Goal: Task Accomplishment & Management: Manage account settings

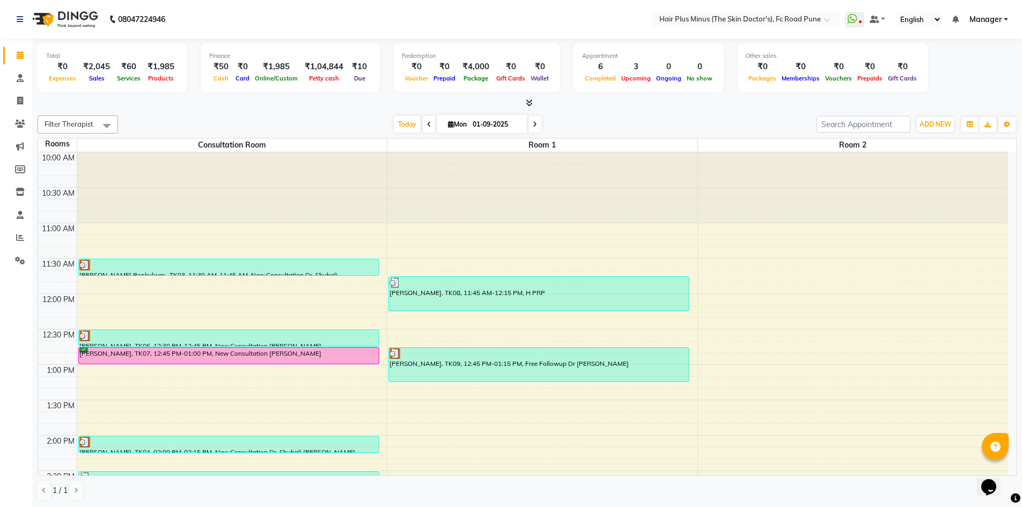
scroll to position [241, 0]
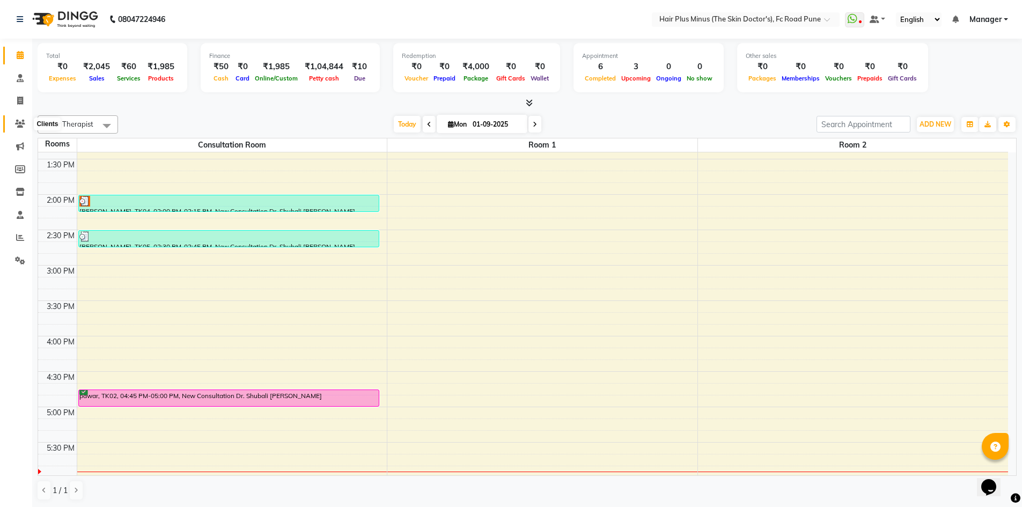
click at [13, 122] on span at bounding box center [20, 124] width 19 height 12
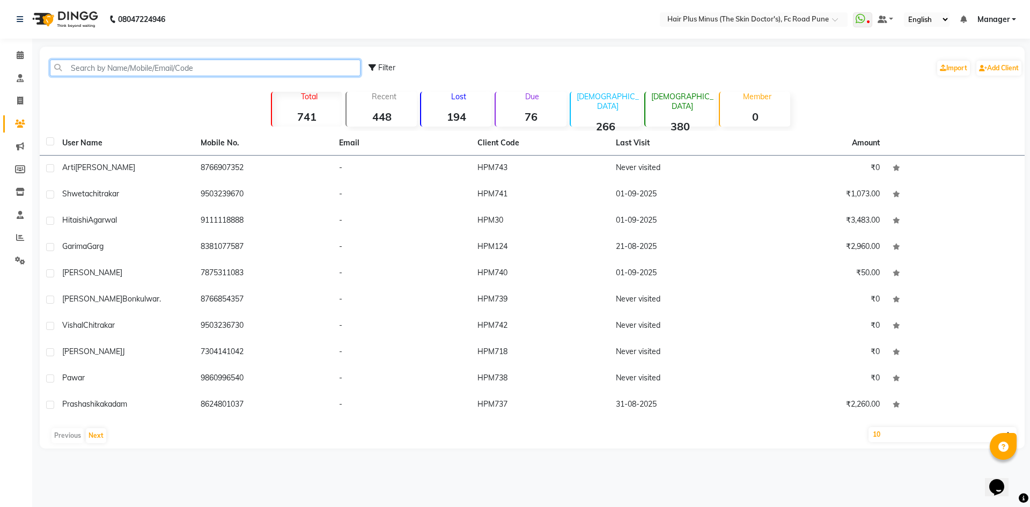
click at [102, 65] on input "text" at bounding box center [205, 68] width 311 height 17
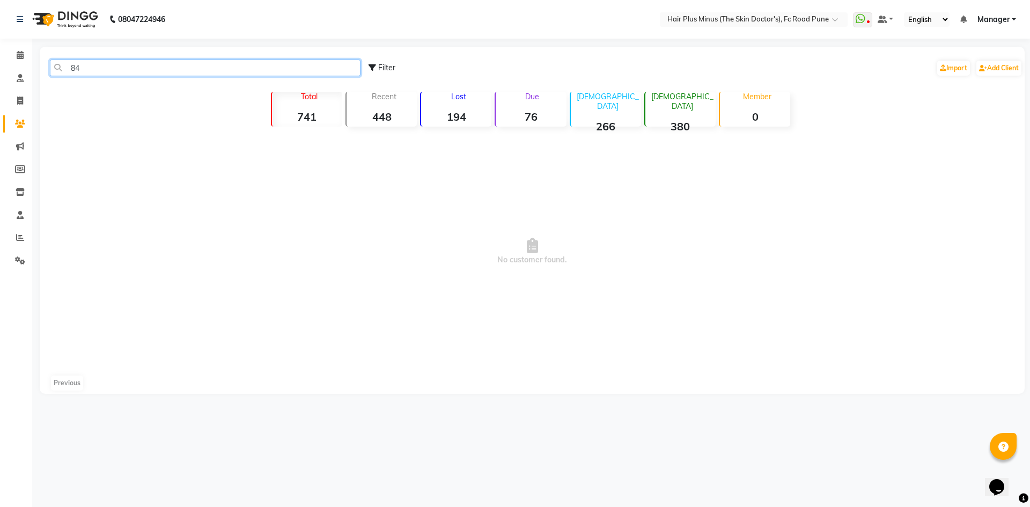
type input "8"
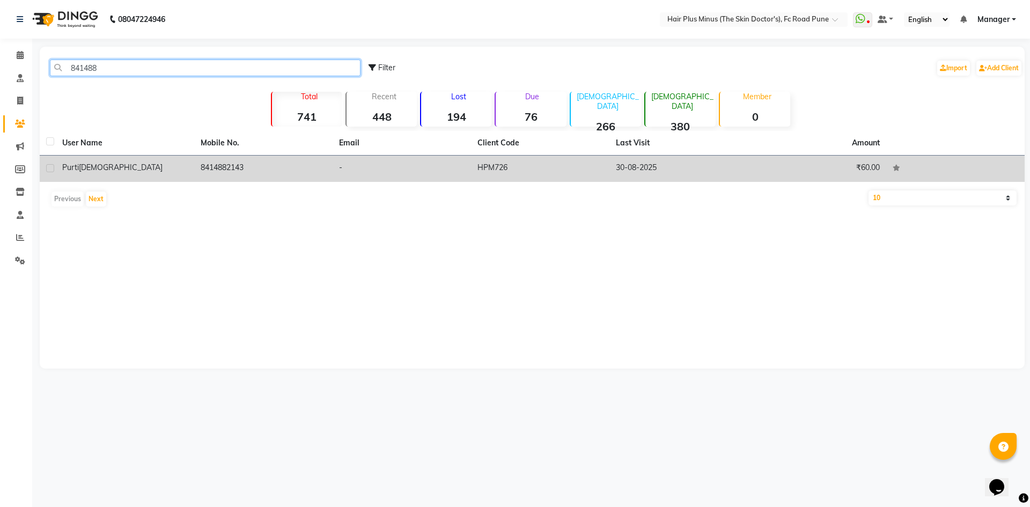
type input "841488"
click at [181, 178] on td "purti jain" at bounding box center [125, 169] width 138 height 26
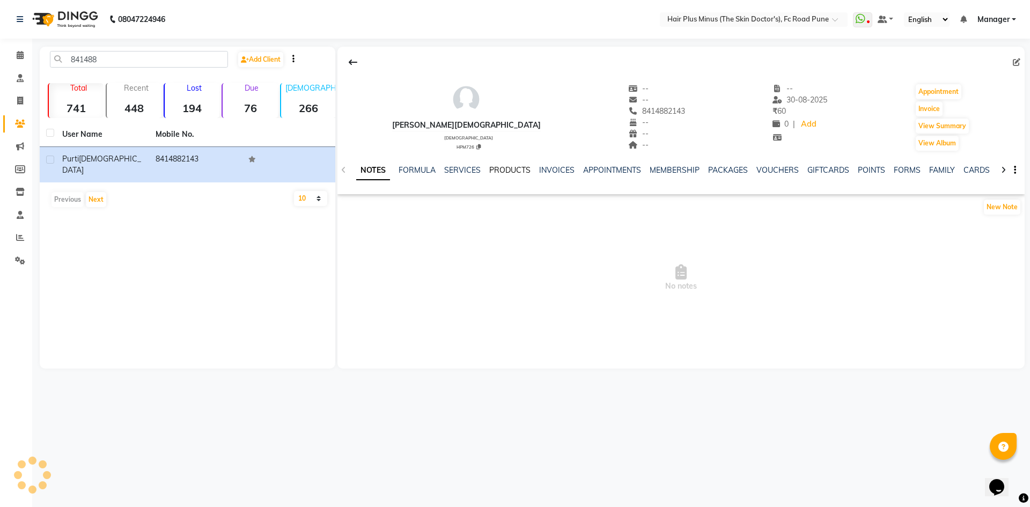
click at [516, 171] on link "PRODUCTS" at bounding box center [509, 170] width 41 height 10
click at [587, 171] on link "APPOINTMENTS" at bounding box center [595, 170] width 58 height 10
click at [617, 168] on link "MEMBERSHIP" at bounding box center [642, 170] width 50 height 10
click at [399, 173] on link "SERVICES" at bounding box center [410, 170] width 36 height 10
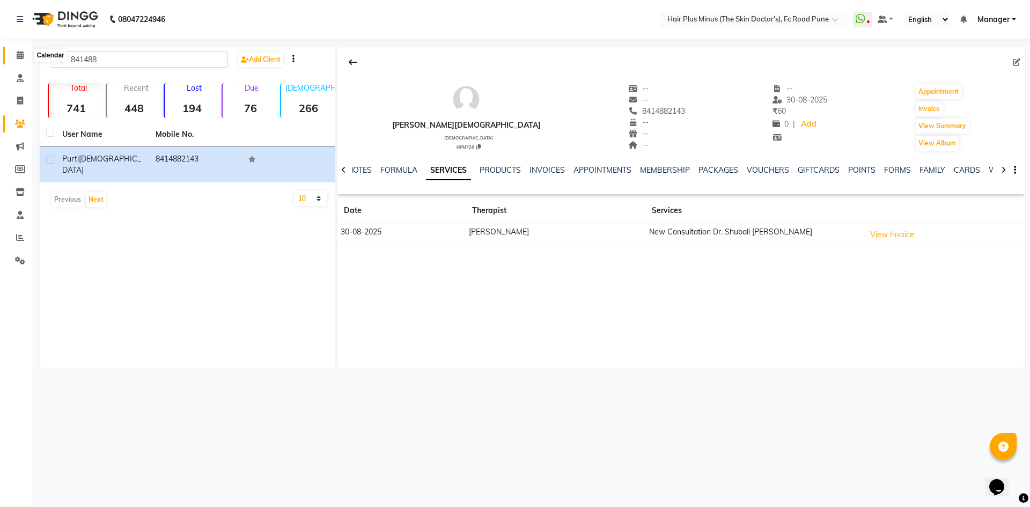
click at [18, 53] on icon at bounding box center [20, 55] width 7 height 8
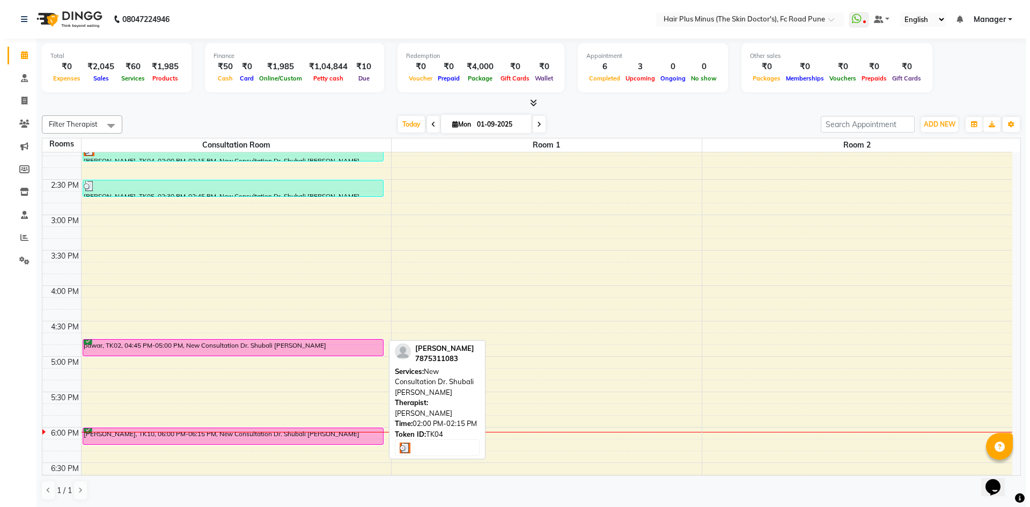
scroll to position [376, 0]
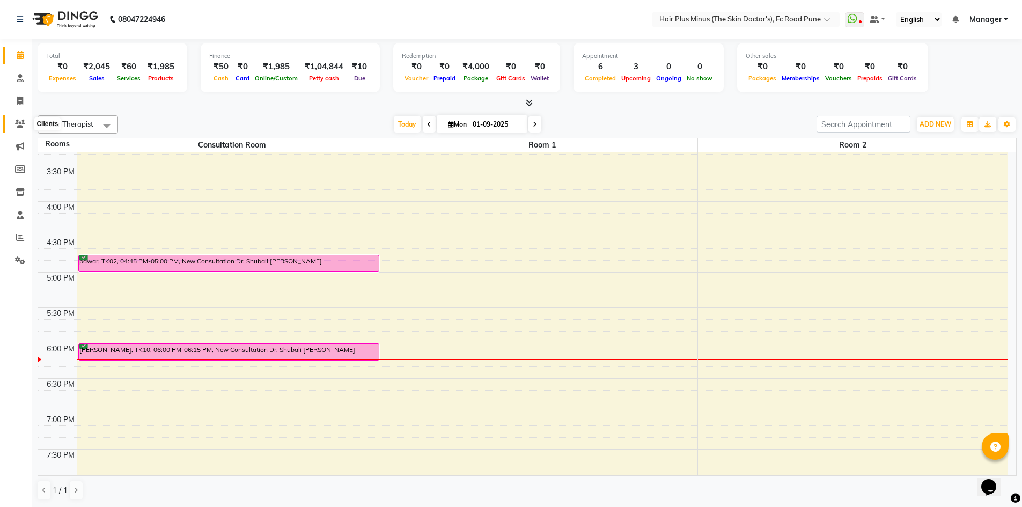
click at [25, 119] on span at bounding box center [20, 124] width 19 height 12
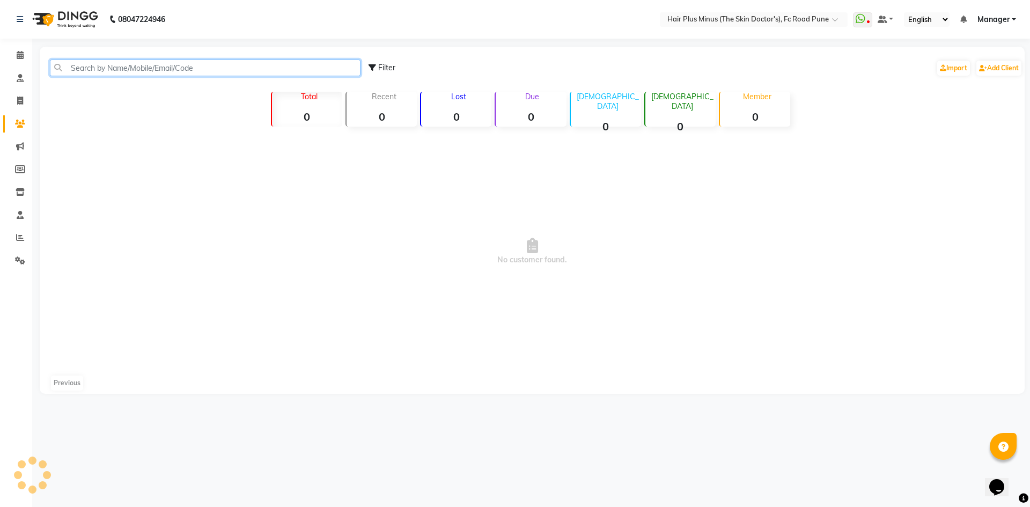
click at [114, 70] on input "text" at bounding box center [205, 68] width 311 height 17
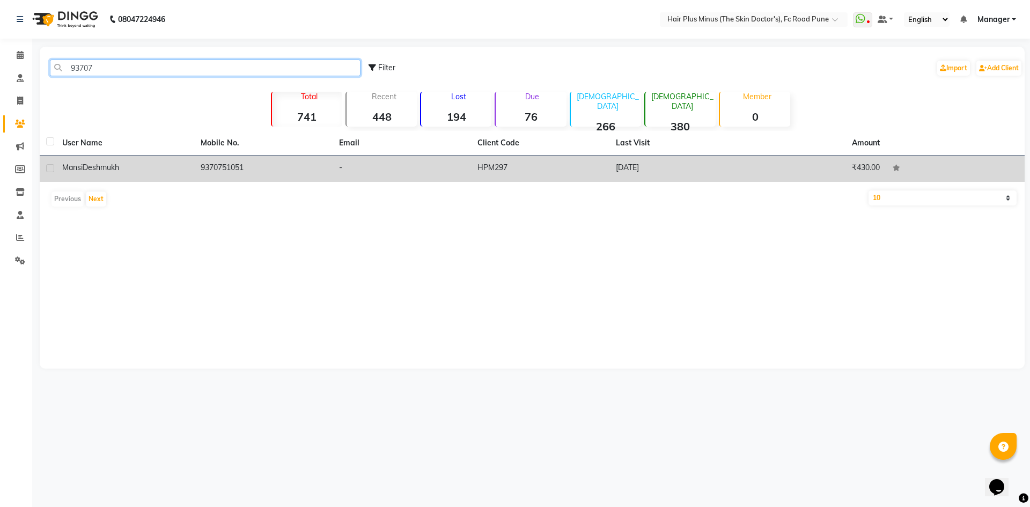
type input "93707"
click at [145, 161] on td "Mansi Deshmukh" at bounding box center [125, 169] width 138 height 26
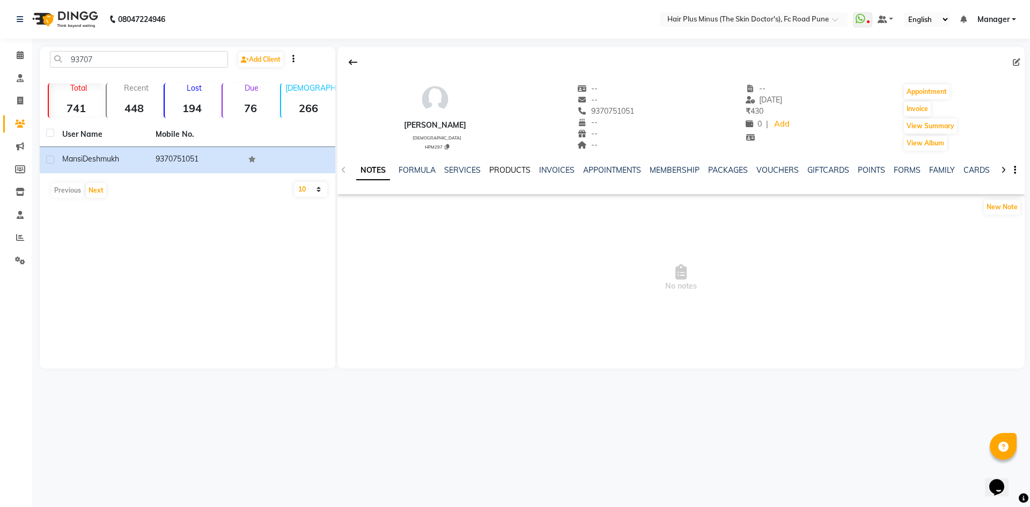
click at [499, 172] on link "PRODUCTS" at bounding box center [509, 170] width 41 height 10
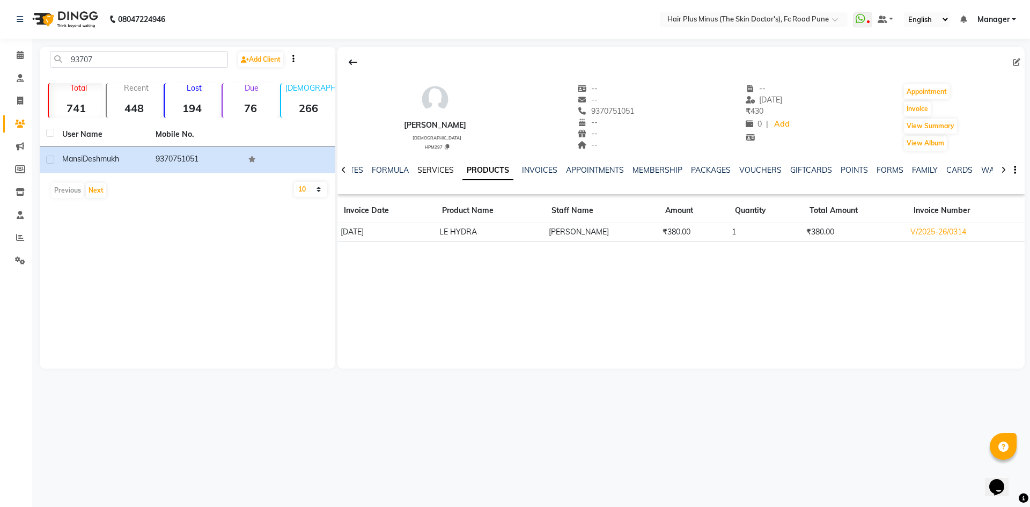
click at [433, 168] on link "SERVICES" at bounding box center [436, 170] width 36 height 10
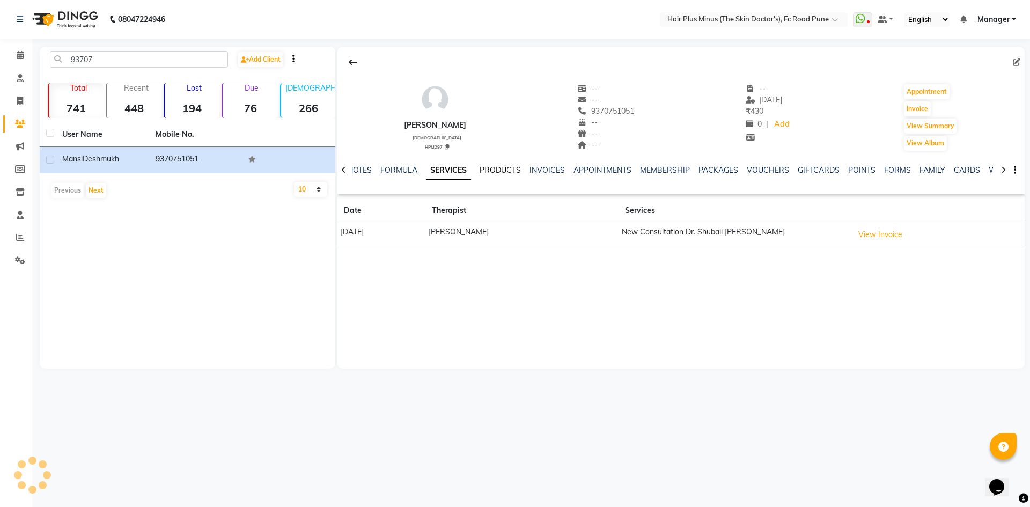
click at [515, 171] on link "PRODUCTS" at bounding box center [500, 170] width 41 height 10
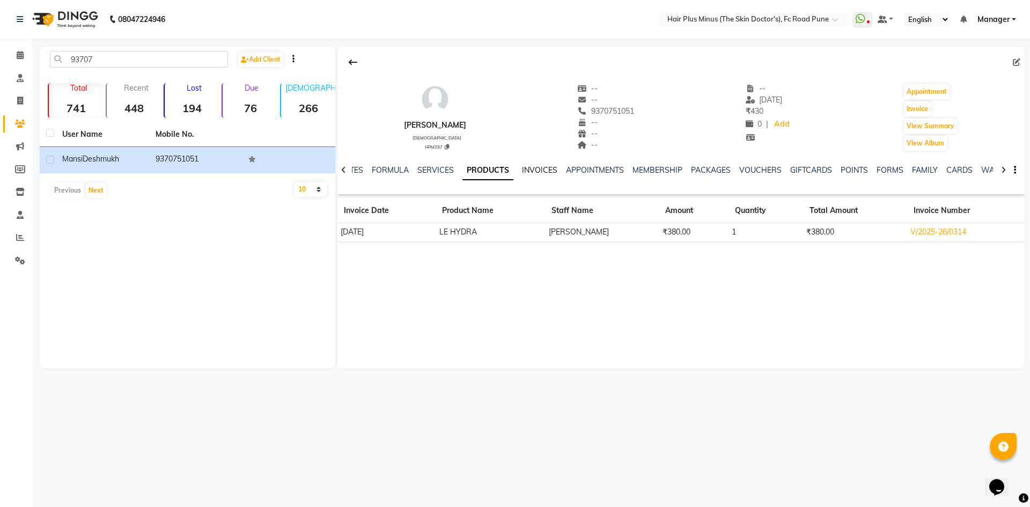
click at [538, 165] on link "INVOICES" at bounding box center [539, 170] width 35 height 10
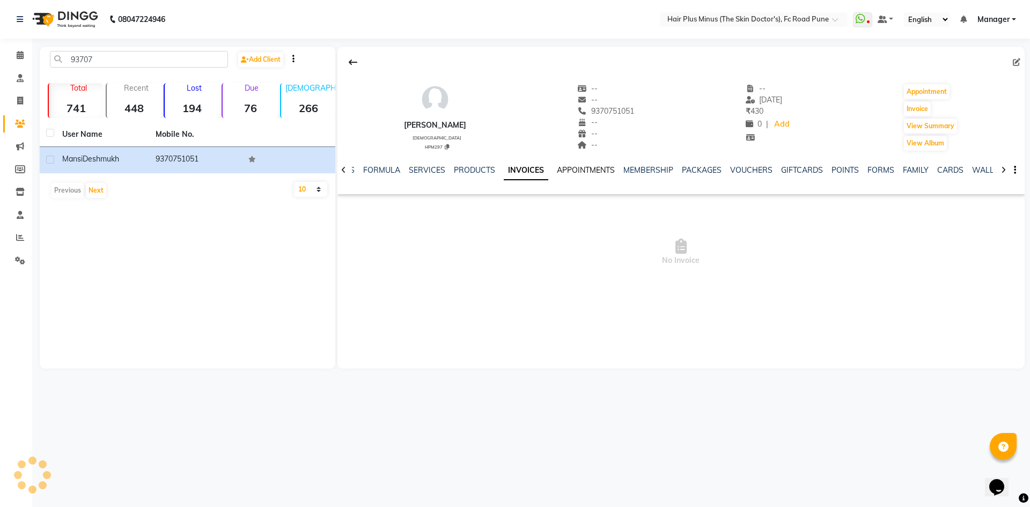
click at [564, 167] on link "APPOINTMENTS" at bounding box center [586, 170] width 58 height 10
click at [643, 172] on link "MEMBERSHIP" at bounding box center [642, 170] width 50 height 10
click at [419, 169] on link "SERVICES" at bounding box center [410, 170] width 36 height 10
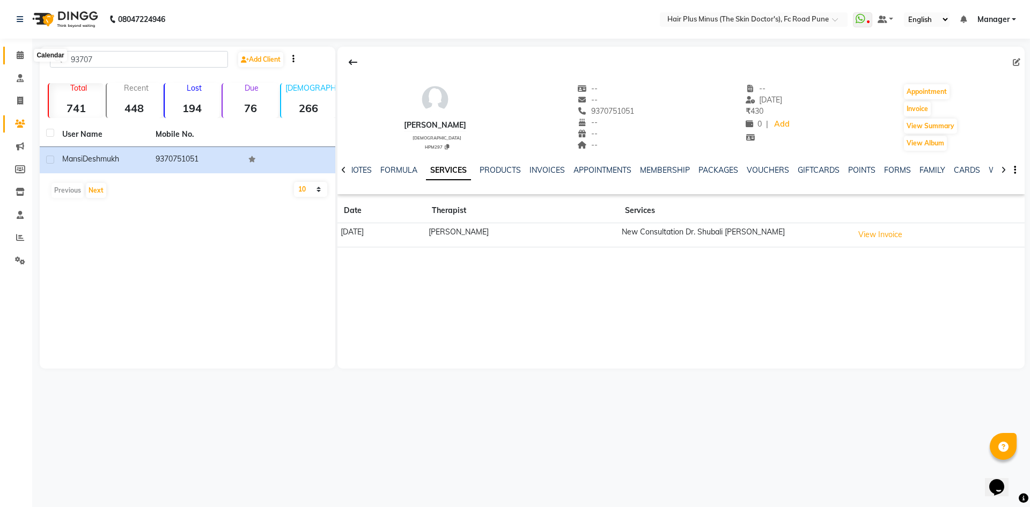
click at [19, 56] on icon at bounding box center [20, 55] width 7 height 8
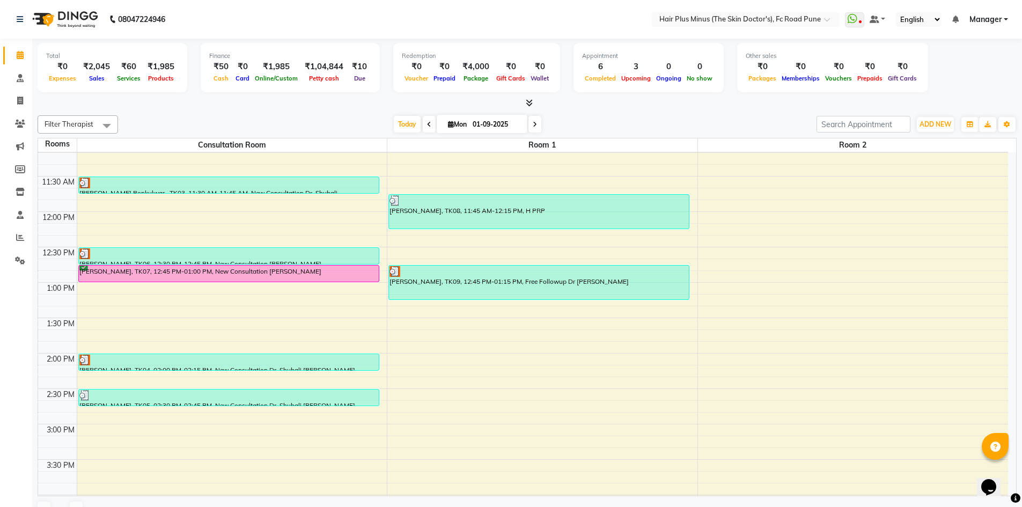
scroll to position [54, 0]
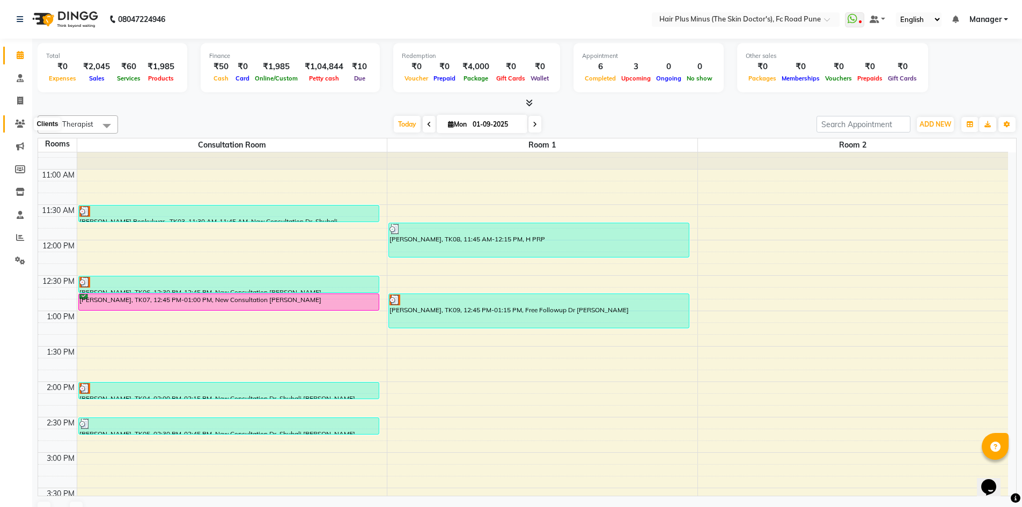
click at [21, 118] on span at bounding box center [20, 124] width 19 height 12
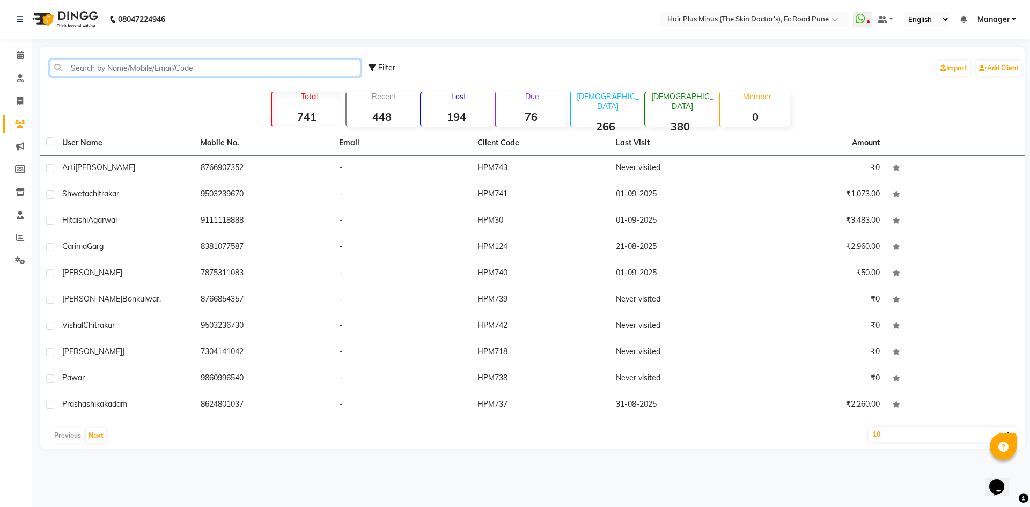
click at [120, 71] on input "text" at bounding box center [205, 68] width 311 height 17
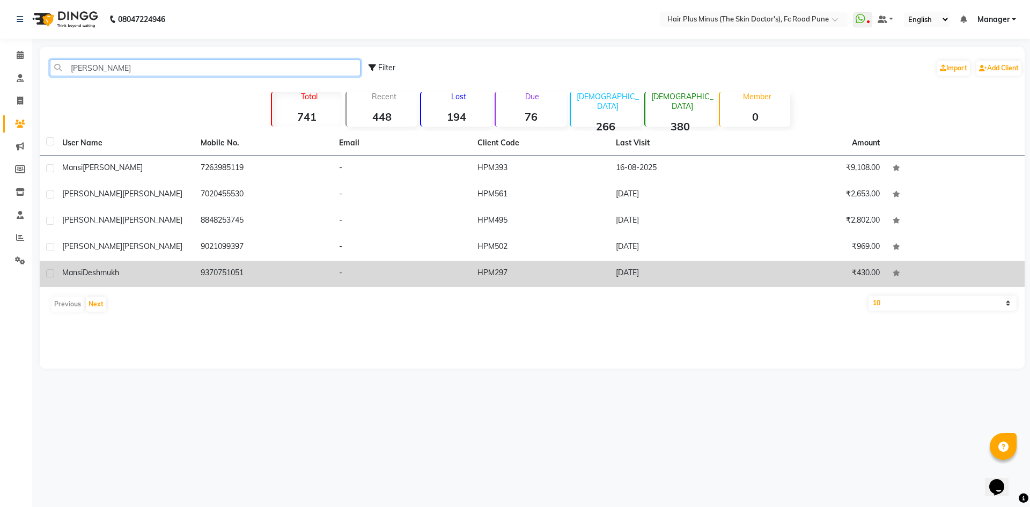
type input "mansi"
click at [130, 275] on div "Mansi Deshmukh" at bounding box center [125, 272] width 126 height 11
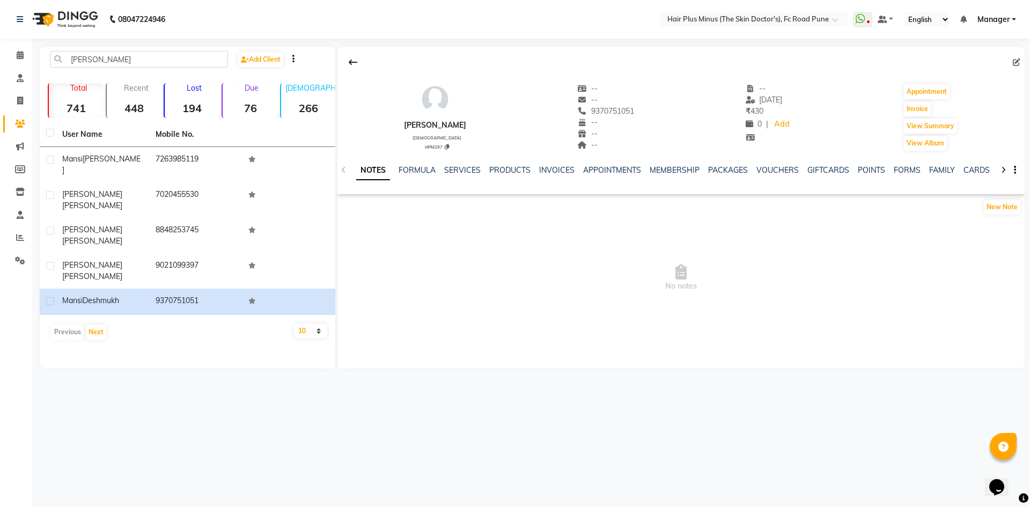
click at [455, 165] on div "SERVICES" at bounding box center [462, 170] width 36 height 11
click at [455, 167] on link "SERVICES" at bounding box center [462, 170] width 36 height 10
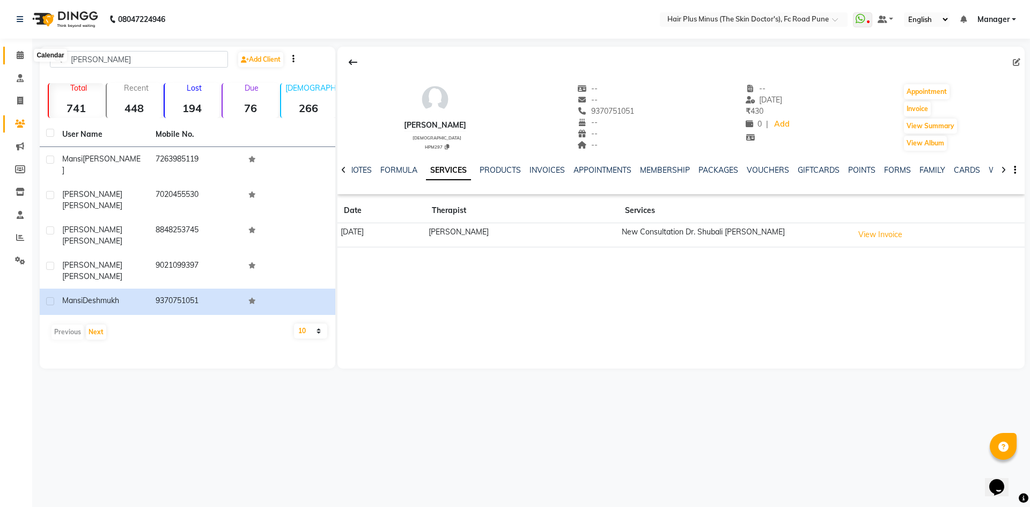
click at [26, 55] on span at bounding box center [20, 55] width 19 height 12
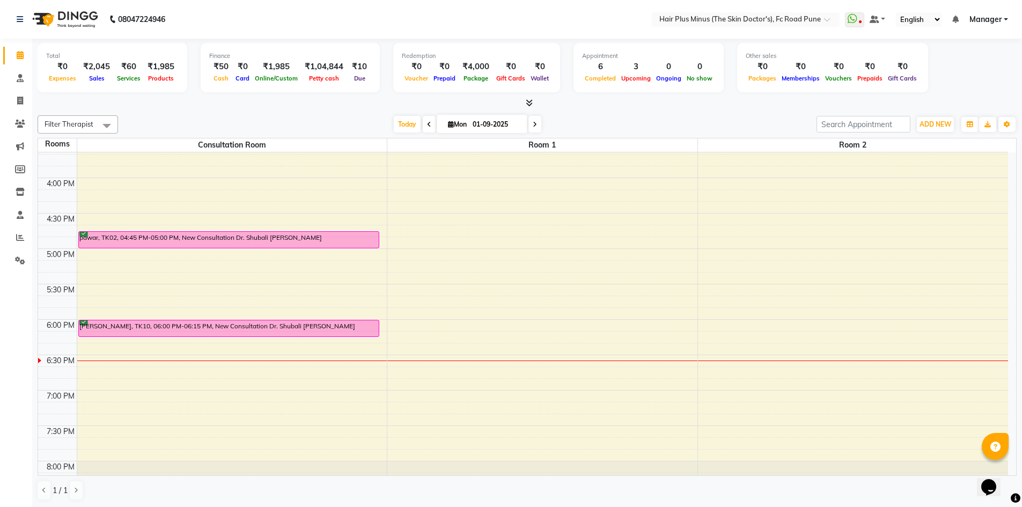
scroll to position [402, 0]
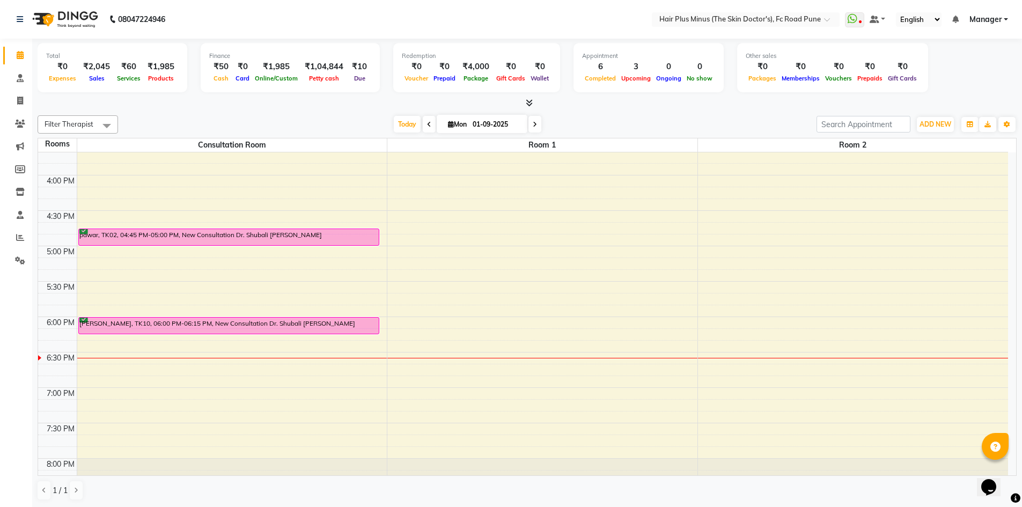
click at [238, 199] on div "10:00 AM 10:30 AM 11:00 AM 11:30 AM 12:00 PM 12:30 PM 1:00 PM 1:30 PM 2:00 PM 2…" at bounding box center [523, 139] width 970 height 779
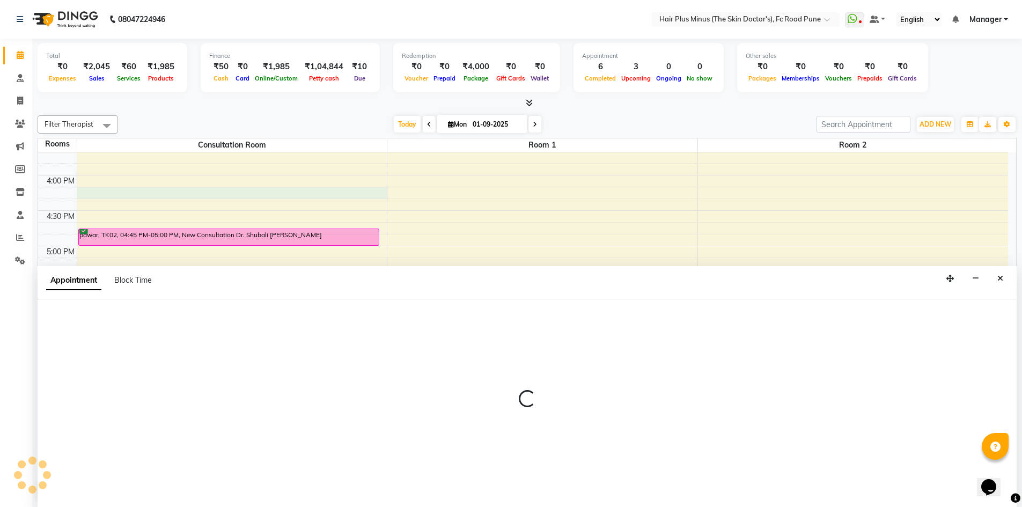
scroll to position [1, 0]
select select "975"
select select "tentative"
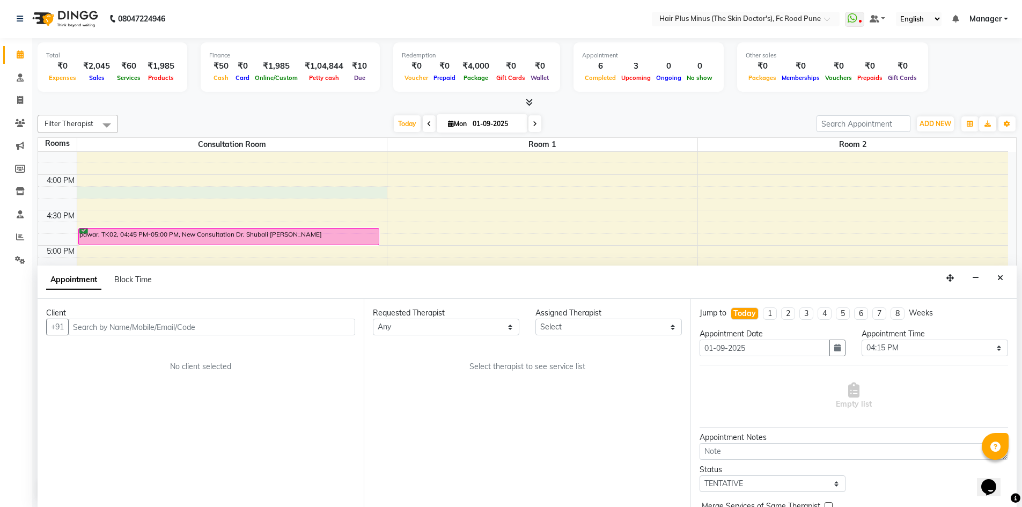
click at [85, 330] on input "text" at bounding box center [211, 327] width 287 height 17
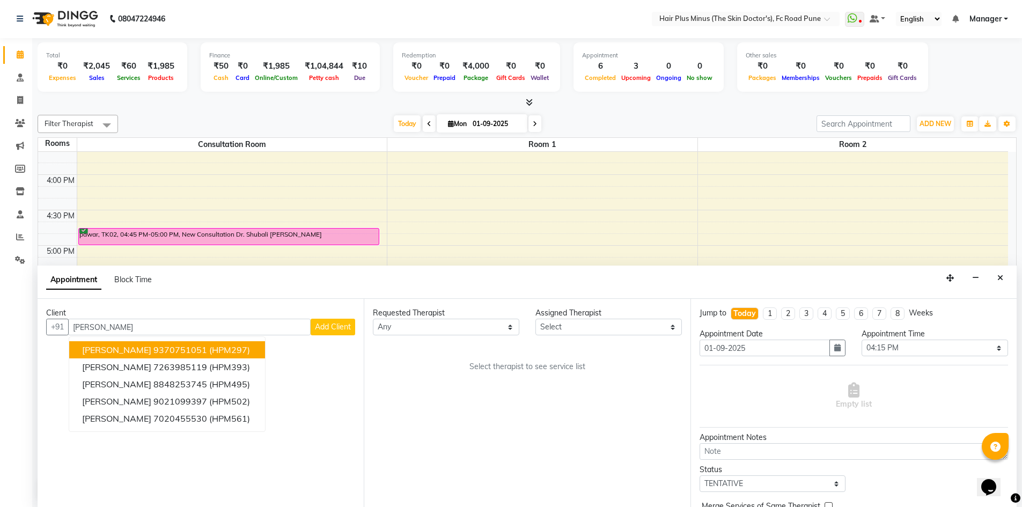
click at [149, 348] on span "[PERSON_NAME]" at bounding box center [116, 350] width 69 height 11
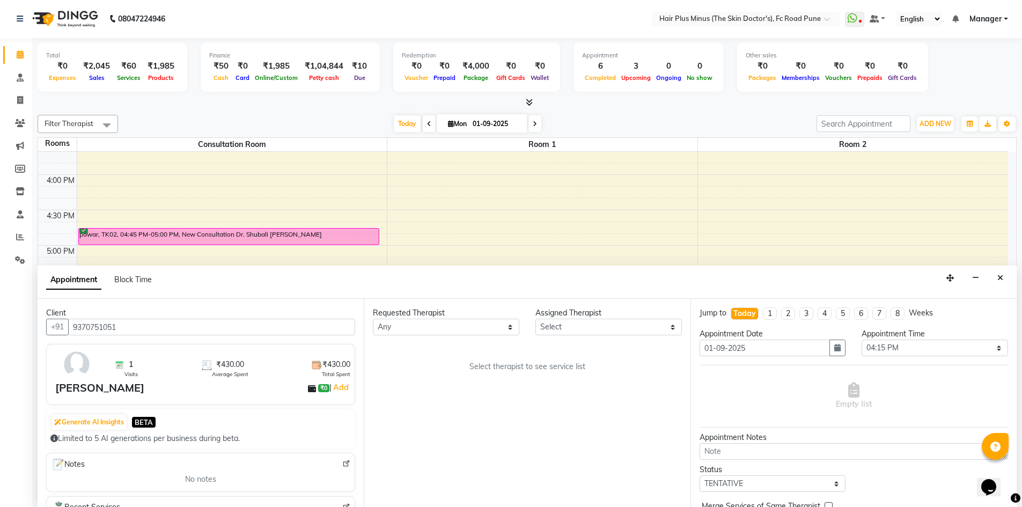
type input "9370751051"
click at [433, 329] on select "Any Dr Amit Pal Dr. Anupama Dr. Drashti Devani Dr. Shubhali Salunkhe Dr. Vijay …" at bounding box center [446, 327] width 147 height 17
select select "78216"
click at [373, 319] on select "Any Dr Amit Pal Dr. Anupama Dr. Drashti Devani Dr. Shubhali Salunkhe Dr. Vijay …" at bounding box center [446, 327] width 147 height 17
select select "78216"
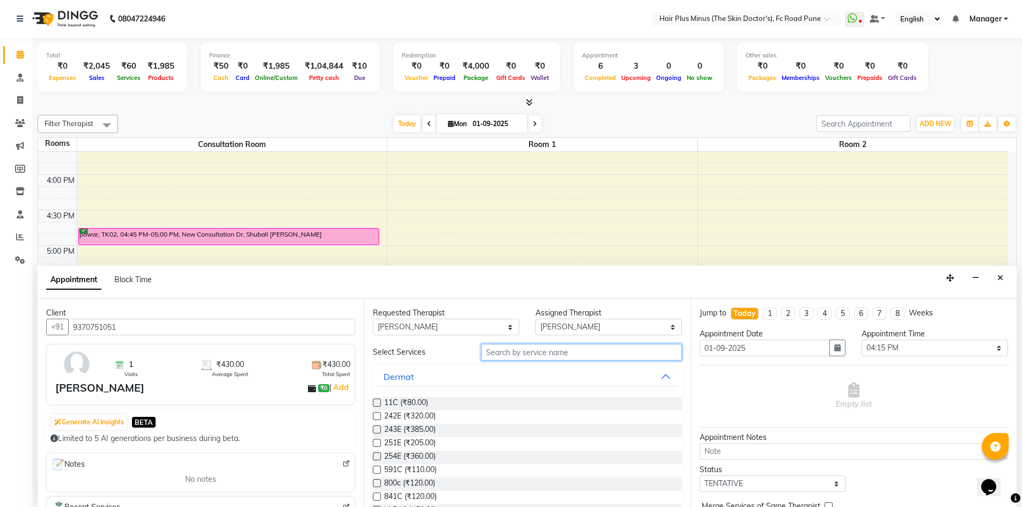
click at [534, 357] on input "text" at bounding box center [581, 352] width 201 height 17
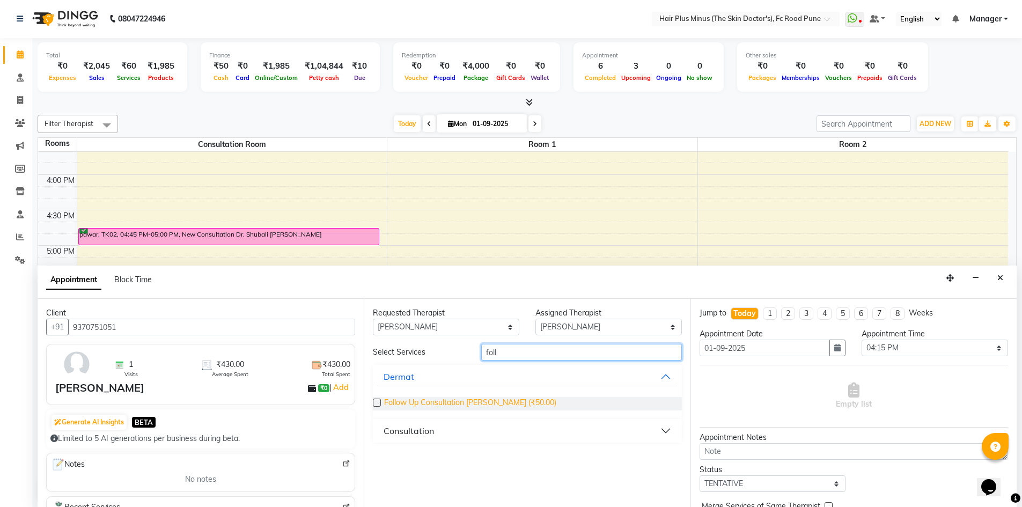
type input "foll"
click at [510, 403] on span "Follow Up Consultation Dr Shubhali (₹50.00)" at bounding box center [470, 403] width 172 height 13
checkbox input "true"
select select "3991"
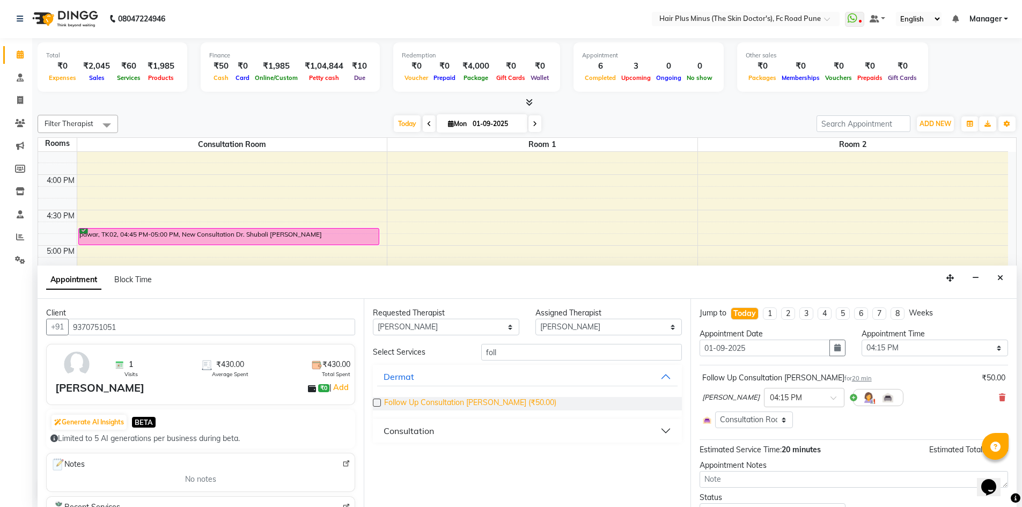
checkbox input "false"
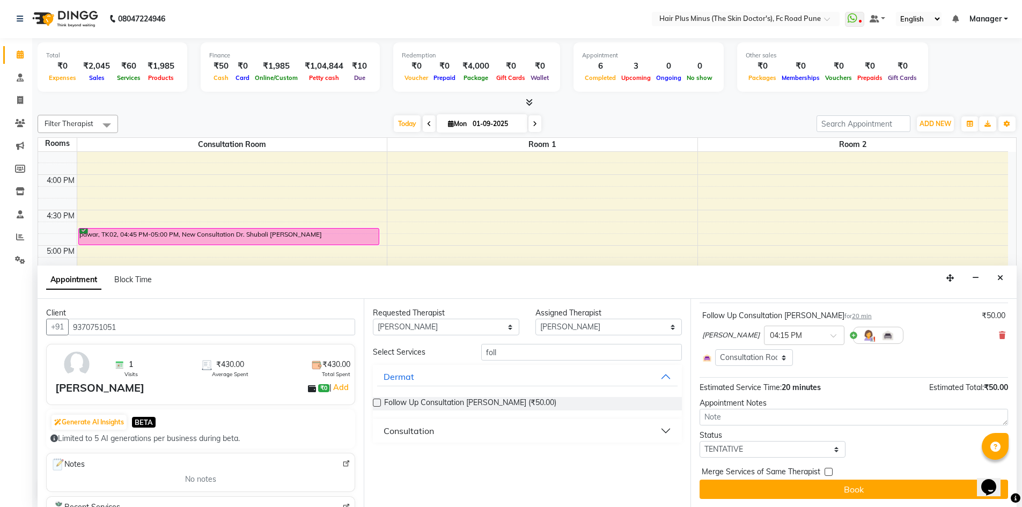
scroll to position [63, 0]
click at [796, 453] on select "Select TENTATIVE CONFIRM CHECK-IN UPCOMING" at bounding box center [773, 449] width 147 height 17
select select "check-in"
click at [700, 441] on select "Select TENTATIVE CONFIRM CHECK-IN UPCOMING" at bounding box center [773, 449] width 147 height 17
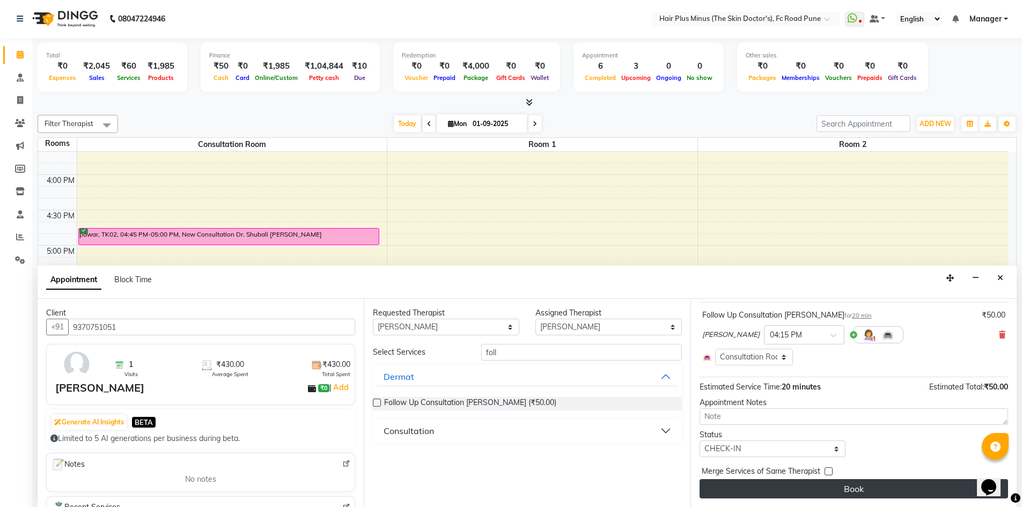
click at [789, 482] on button "Book" at bounding box center [854, 488] width 309 height 19
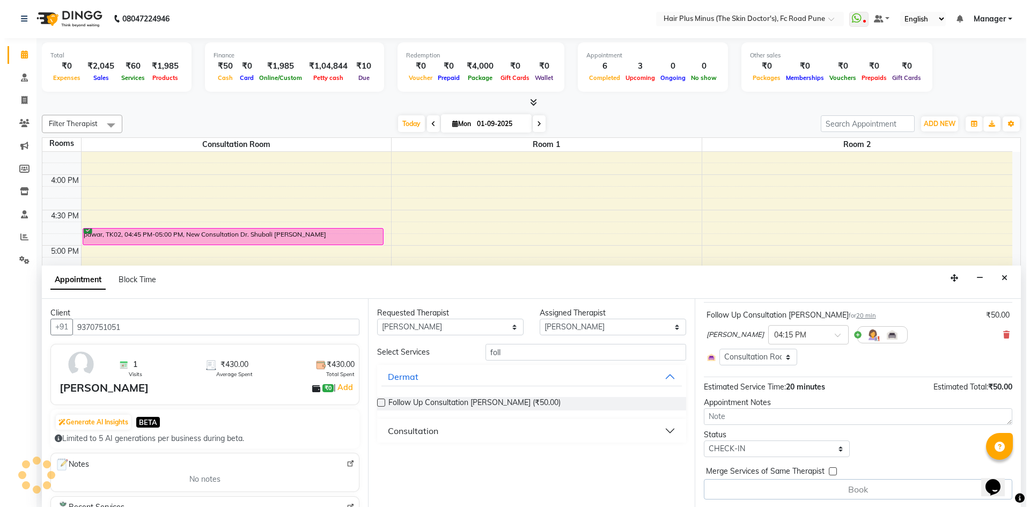
scroll to position [0, 0]
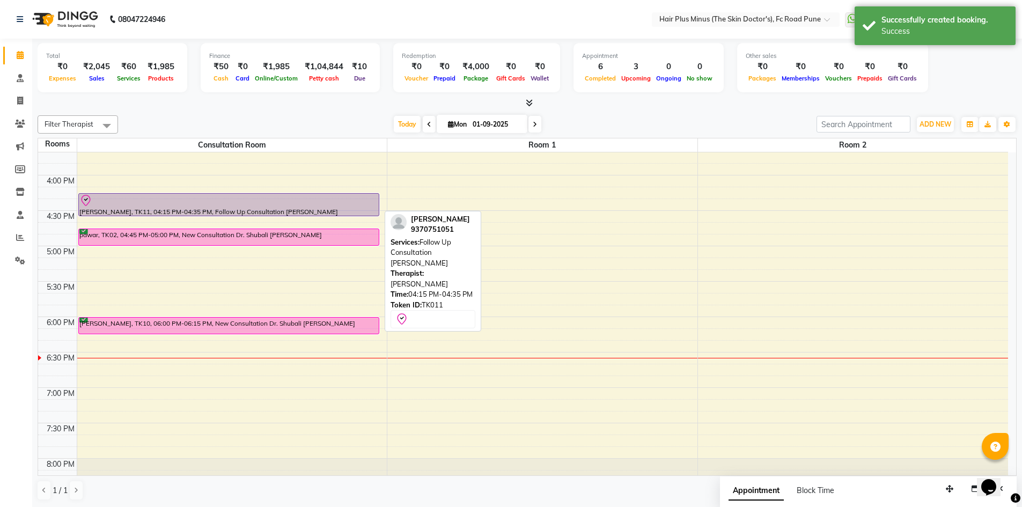
click at [286, 209] on div "[PERSON_NAME], TK11, 04:15 PM-04:35 PM, Follow Up Consultation [PERSON_NAME]" at bounding box center [229, 205] width 300 height 22
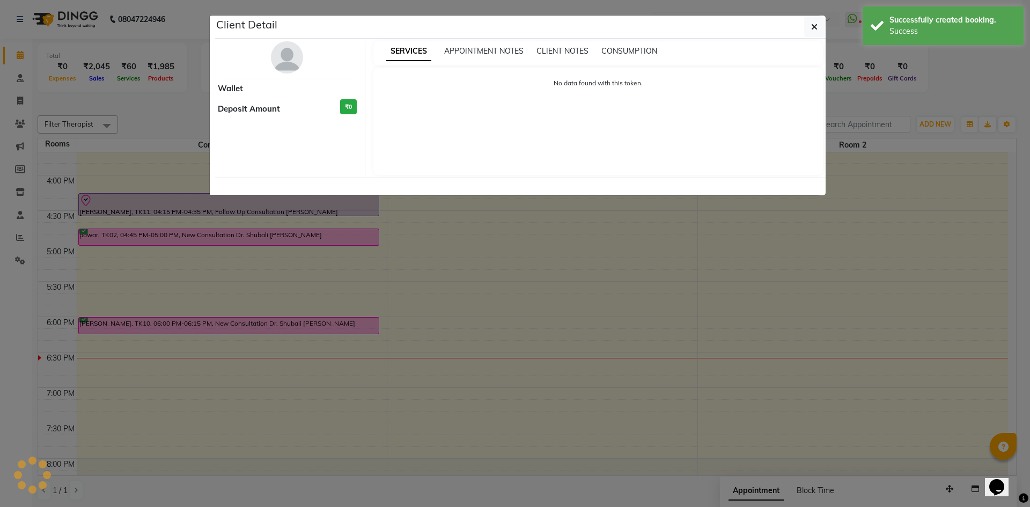
select select "8"
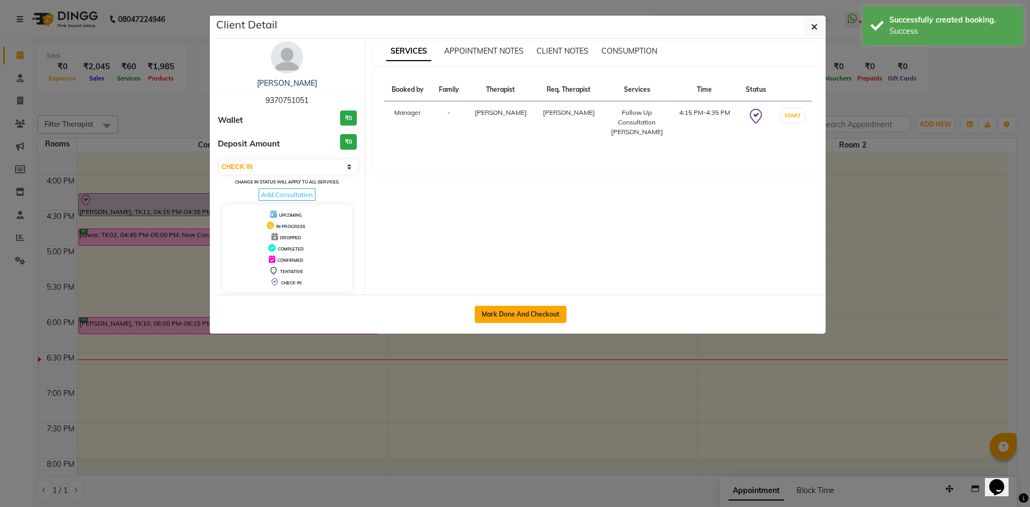
click at [554, 312] on button "Mark Done And Checkout" at bounding box center [521, 314] width 92 height 17
select select "service"
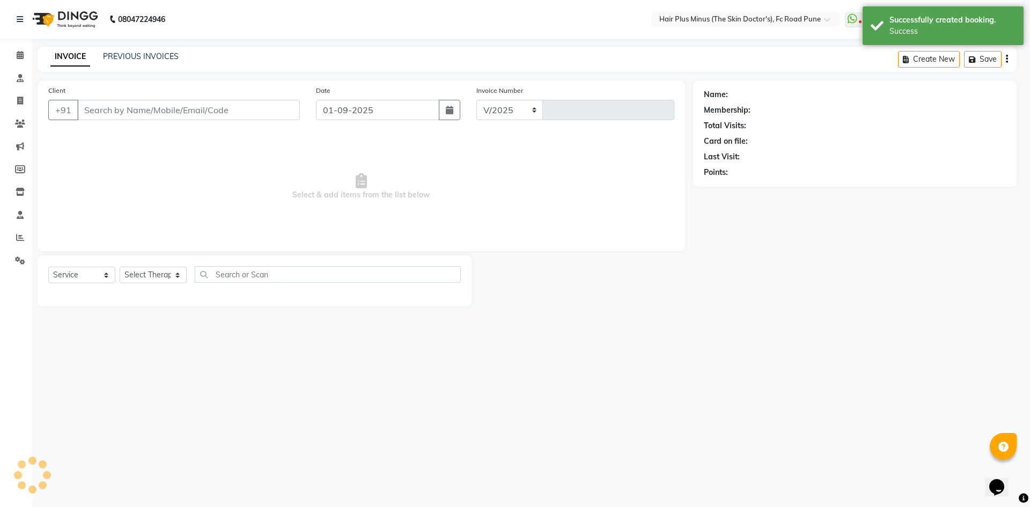
select select "7911"
type input "1460"
type input "9370751051"
select select "78216"
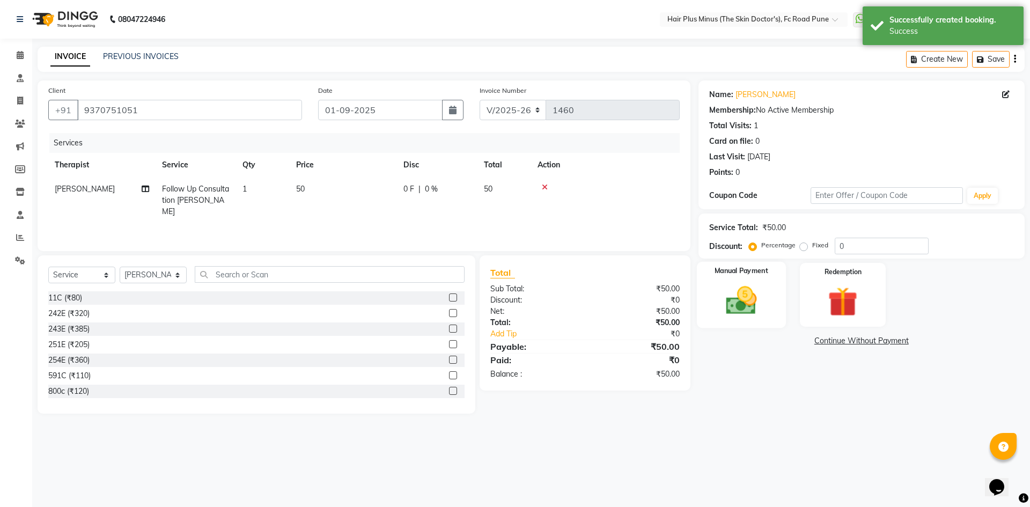
click at [764, 303] on img at bounding box center [741, 300] width 50 height 35
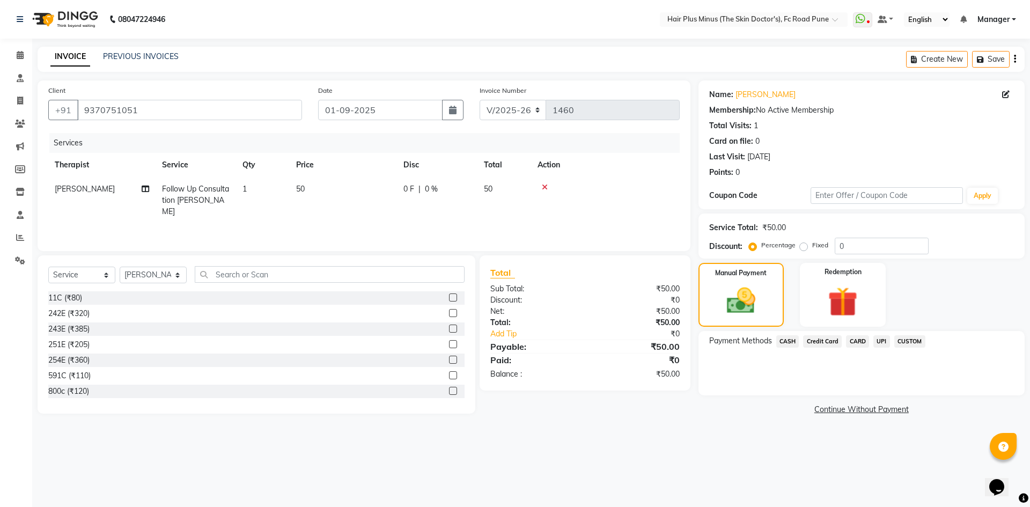
click at [796, 343] on span "CASH" at bounding box center [788, 341] width 23 height 12
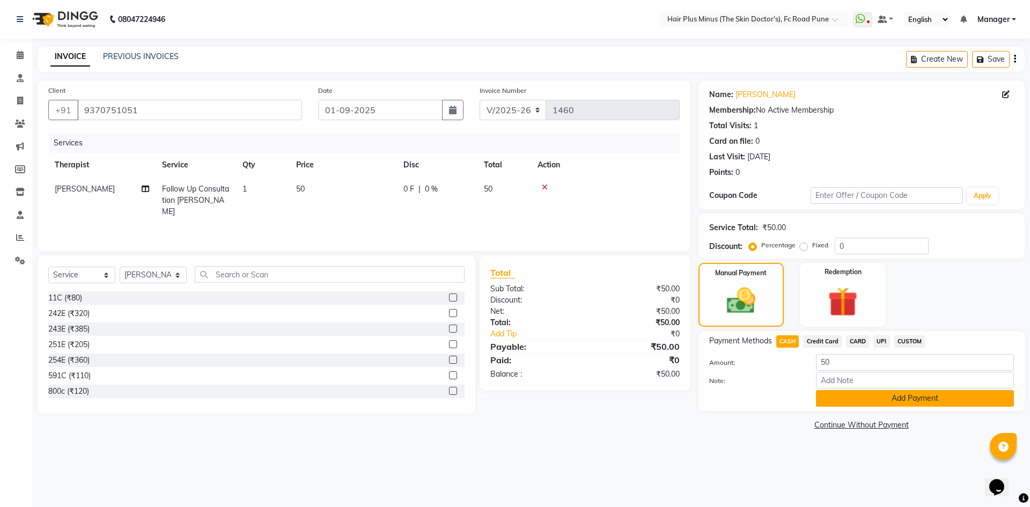
click at [867, 404] on button "Add Payment" at bounding box center [915, 398] width 198 height 17
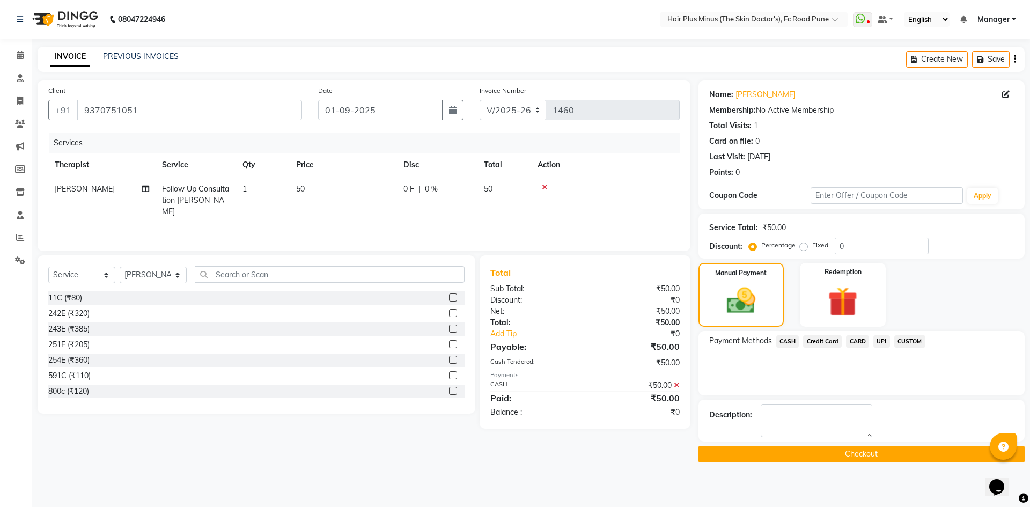
click at [815, 452] on button "Checkout" at bounding box center [862, 454] width 326 height 17
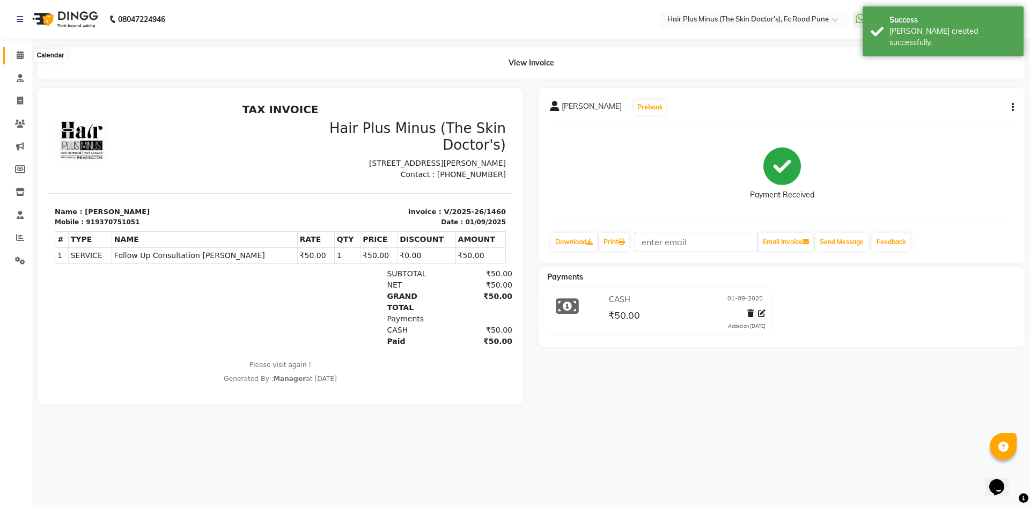
click at [14, 58] on span at bounding box center [20, 55] width 19 height 12
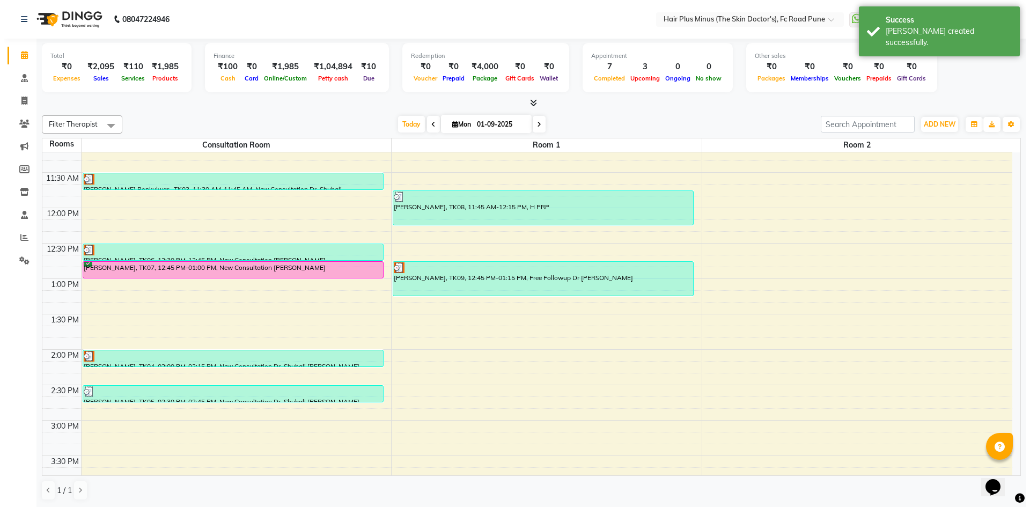
scroll to position [60, 0]
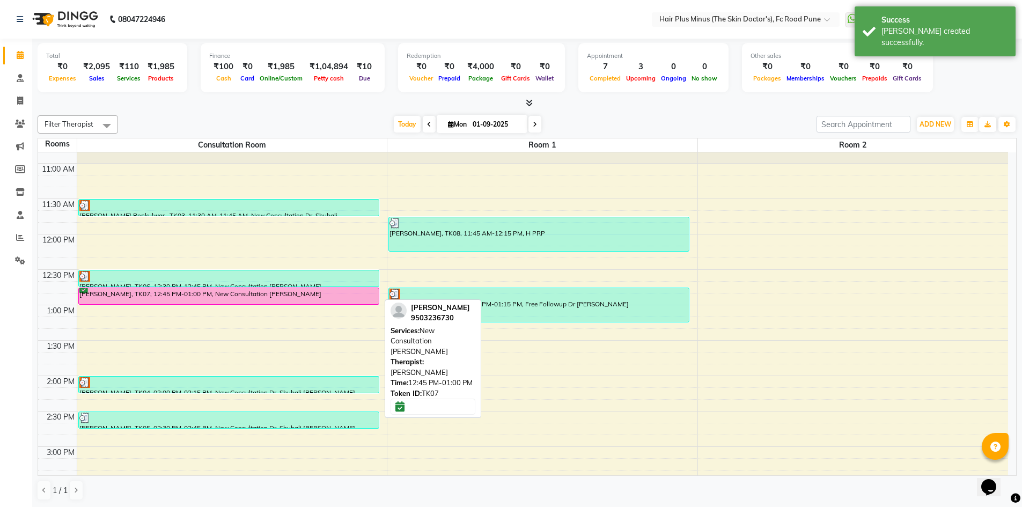
click at [313, 301] on div "[PERSON_NAME], TK07, 12:45 PM-01:00 PM, New Consultation [PERSON_NAME]" at bounding box center [229, 296] width 300 height 16
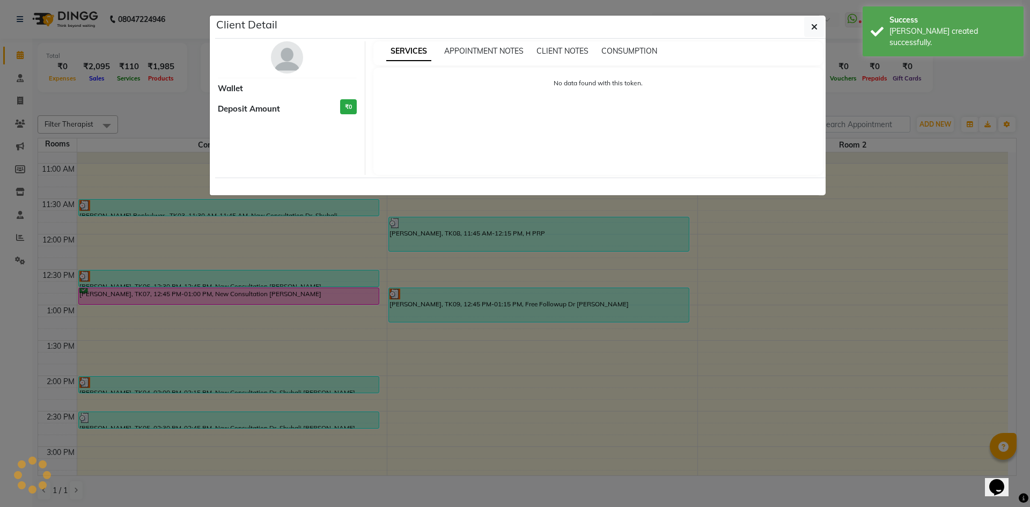
select select "6"
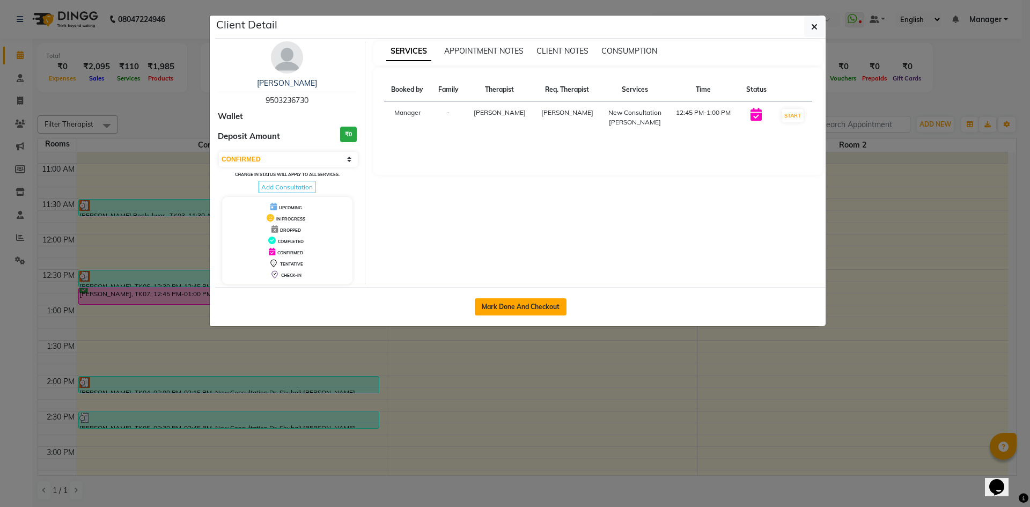
click at [508, 308] on button "Mark Done And Checkout" at bounding box center [521, 306] width 92 height 17
select select "service"
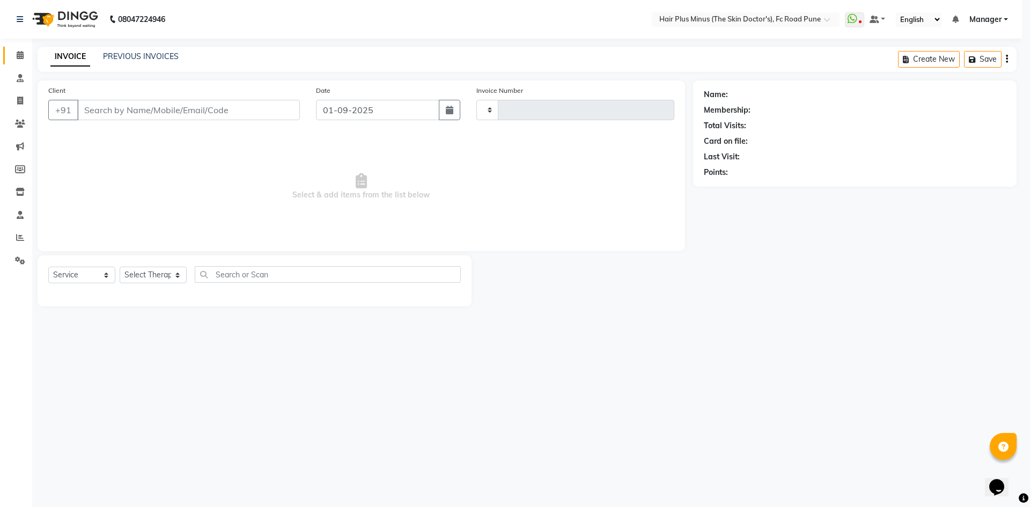
type input "1461"
select select "7911"
type input "9503236730"
select select "71426"
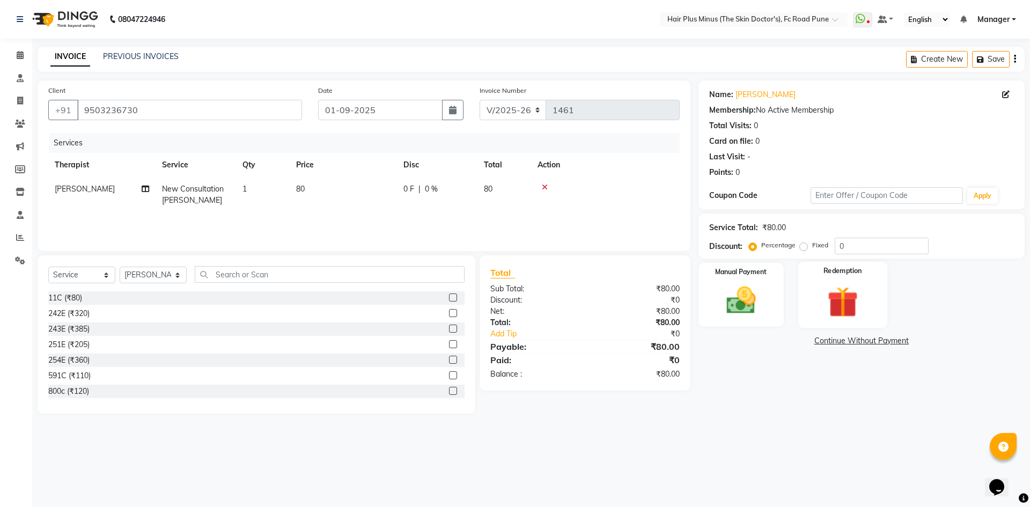
click at [857, 315] on img at bounding box center [843, 302] width 50 height 38
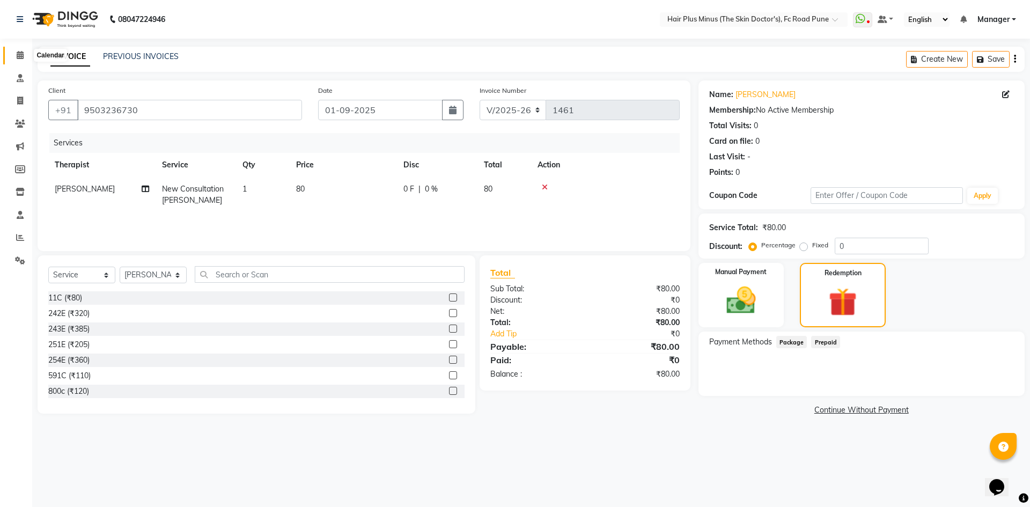
click at [17, 55] on icon at bounding box center [20, 55] width 7 height 8
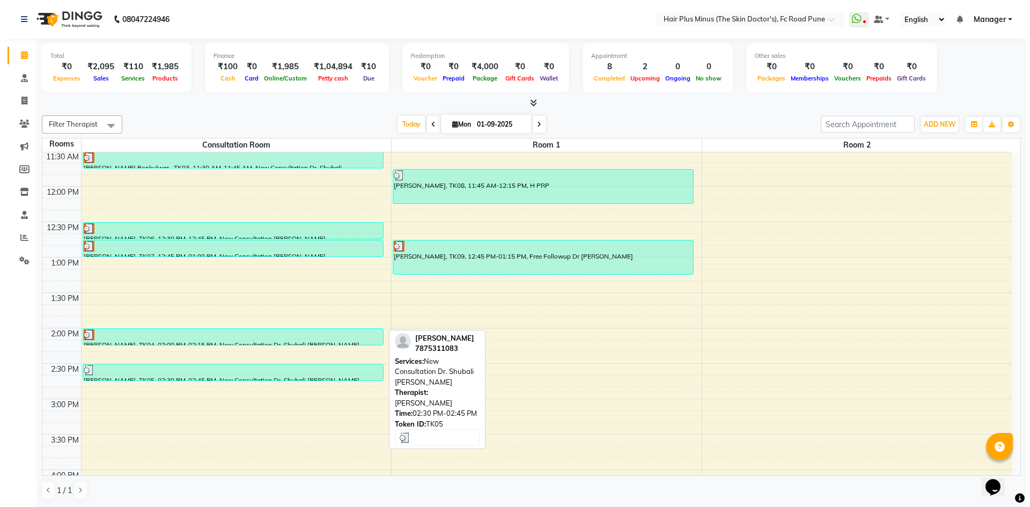
scroll to position [322, 0]
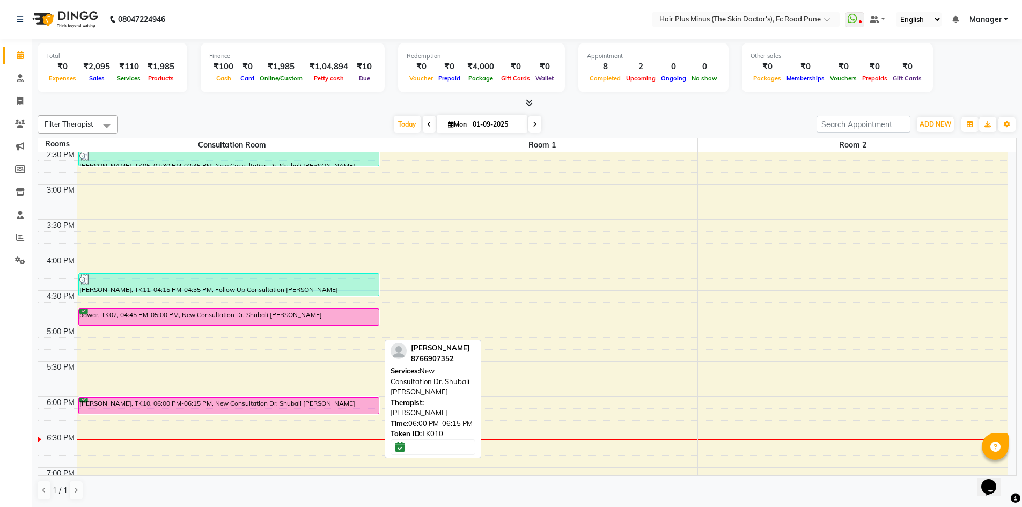
click at [208, 412] on div at bounding box center [229, 414] width 300 height 4
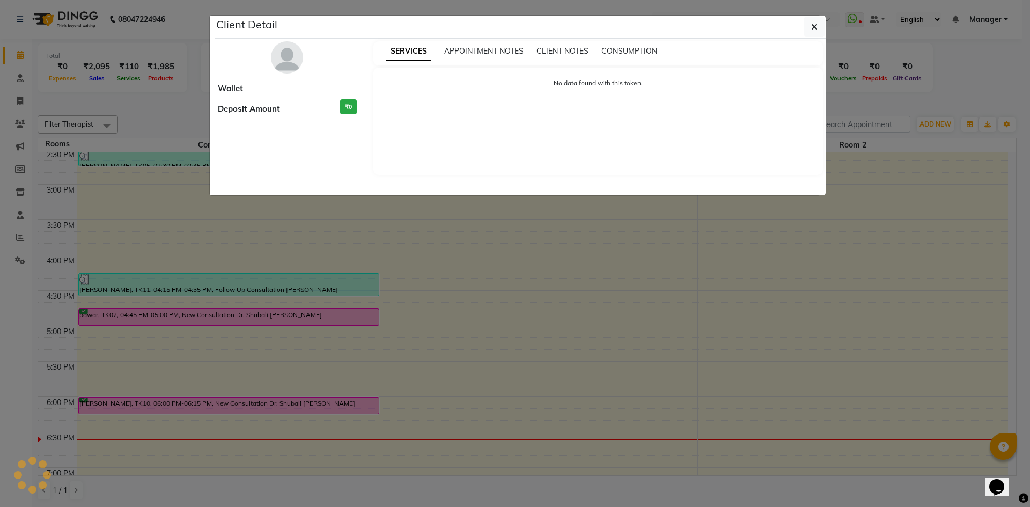
select select "6"
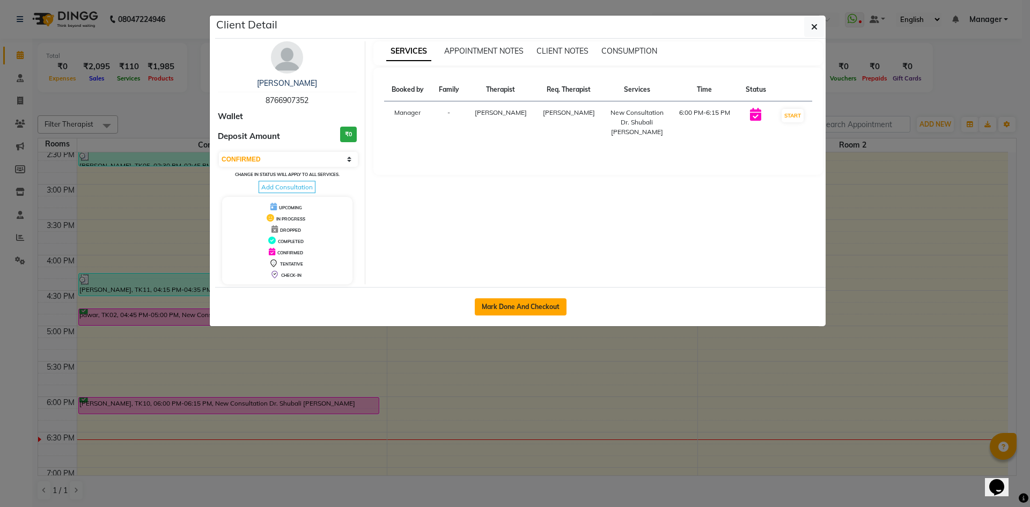
click at [546, 306] on button "Mark Done And Checkout" at bounding box center [521, 306] width 92 height 17
select select "7911"
select select "service"
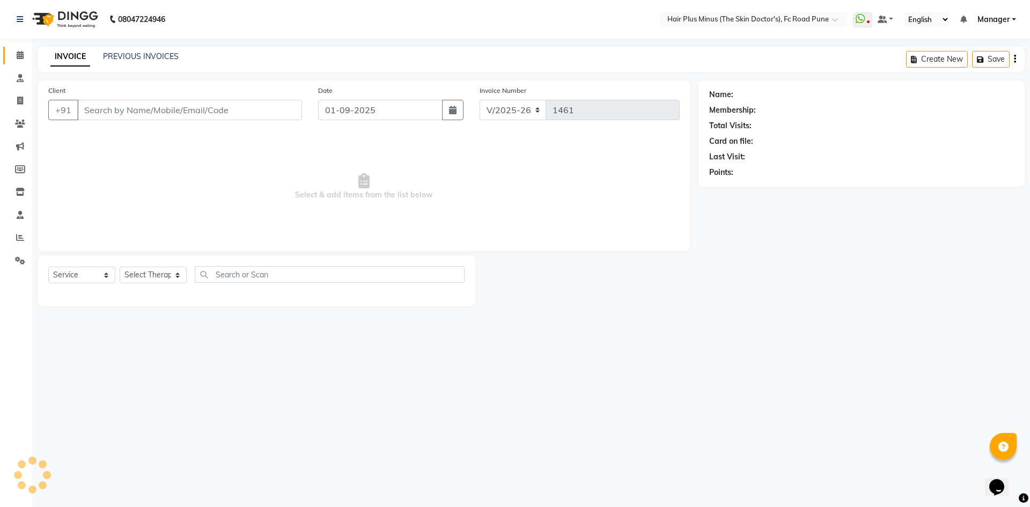
type input "8766907352"
select select "78216"
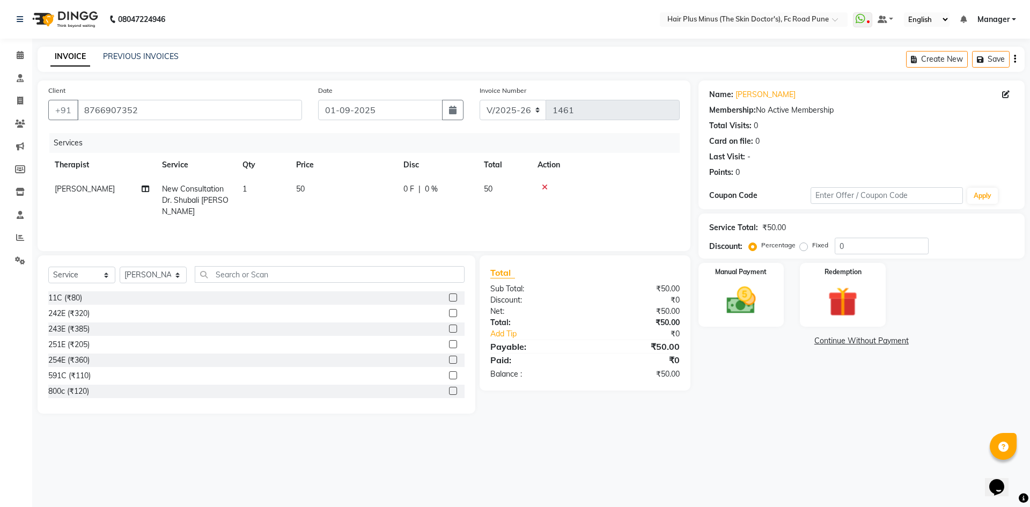
click at [311, 192] on td "50" at bounding box center [343, 200] width 107 height 47
select select "78216"
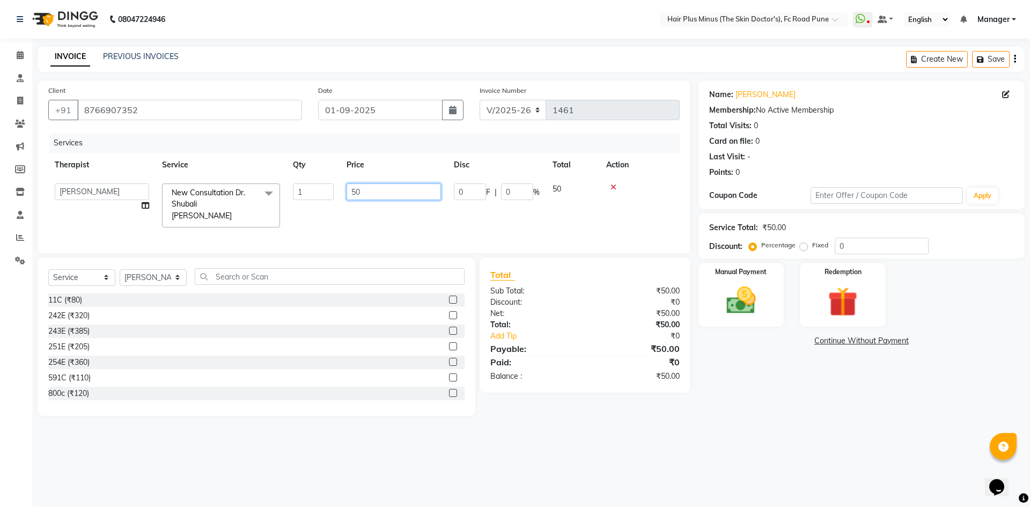
click at [399, 198] on input "50" at bounding box center [394, 192] width 94 height 17
type input "5"
type input "60"
click at [751, 373] on div "Name: Arti Landge Membership: No Active Membership Total Visits: 0 Card on file…" at bounding box center [866, 248] width 334 height 335
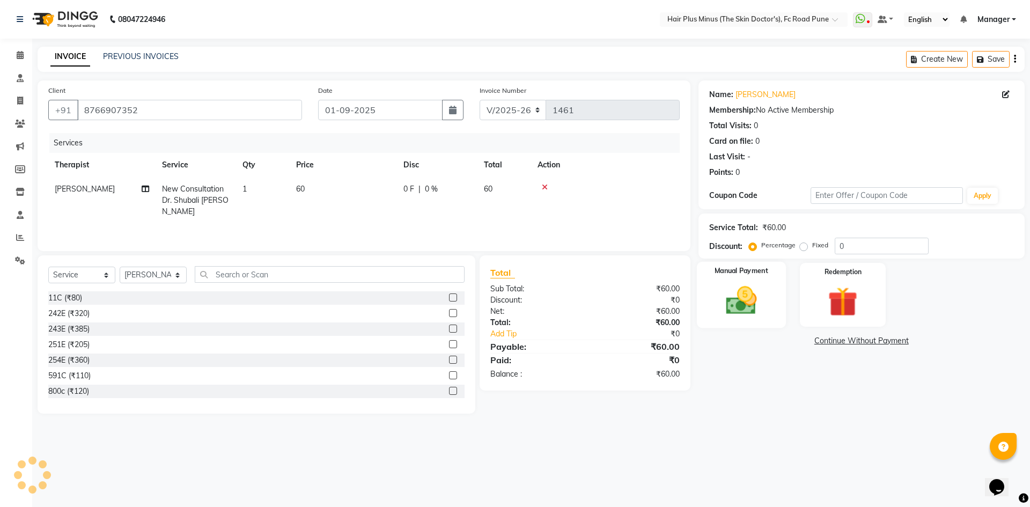
click at [756, 304] on img at bounding box center [741, 300] width 50 height 35
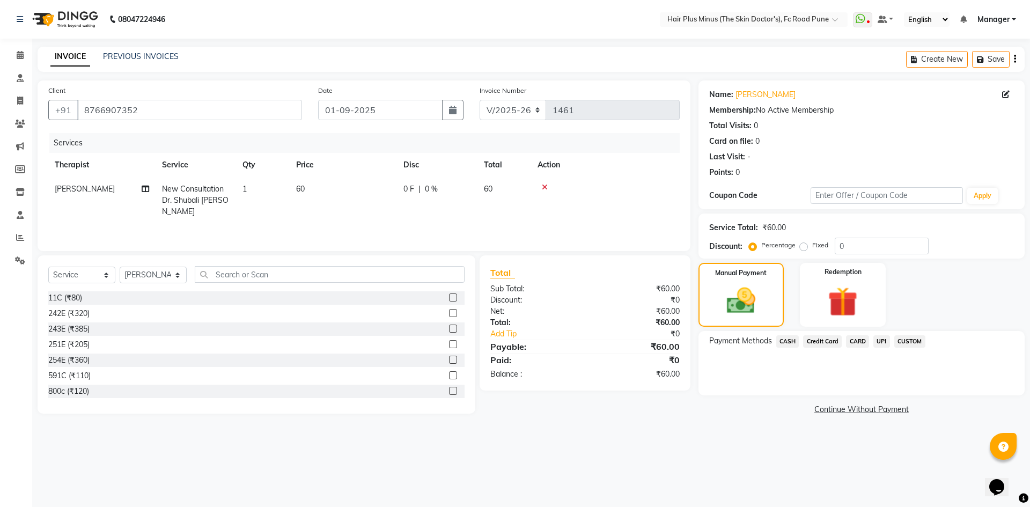
click at [876, 341] on span "UPI" at bounding box center [882, 341] width 17 height 12
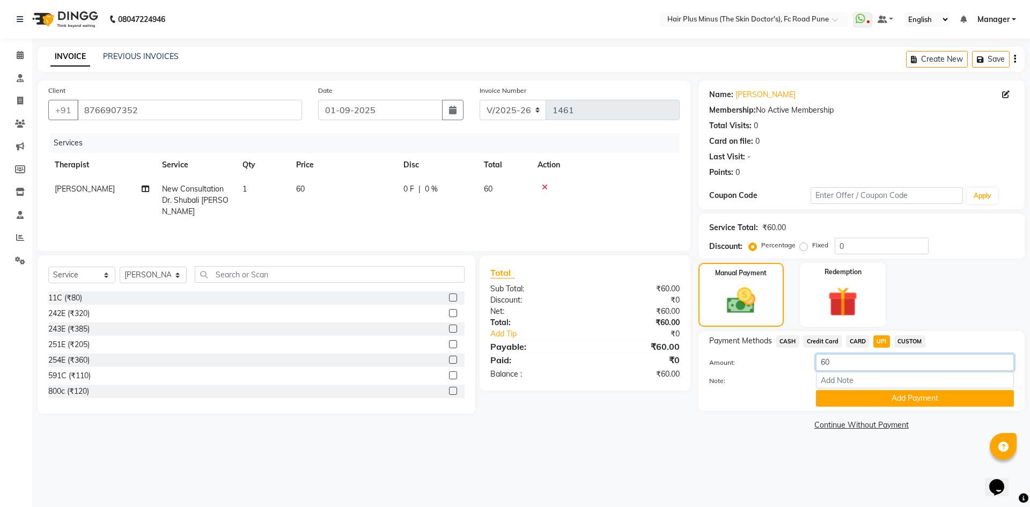
click at [845, 361] on input "60" at bounding box center [915, 362] width 198 height 17
click at [850, 396] on button "Add Payment" at bounding box center [915, 398] width 198 height 17
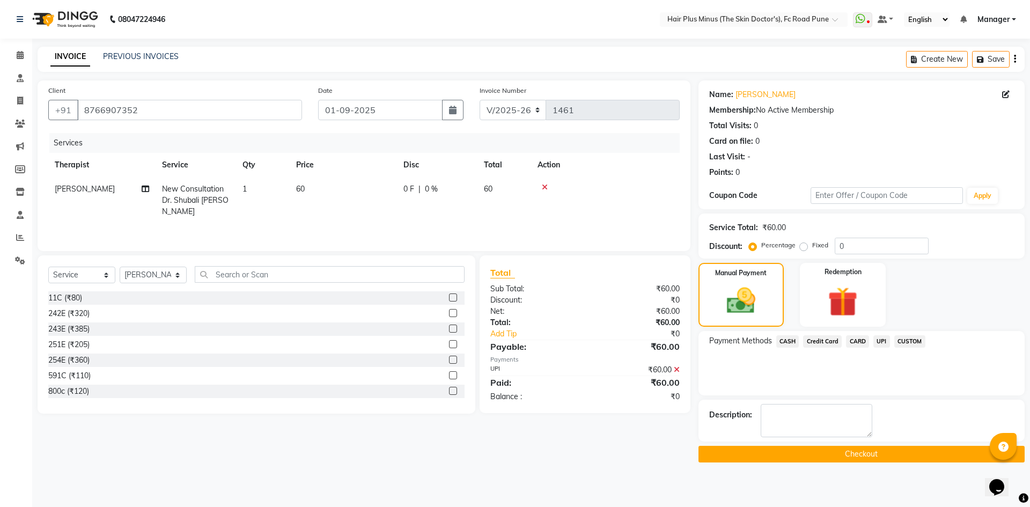
click at [806, 453] on button "Checkout" at bounding box center [862, 454] width 326 height 17
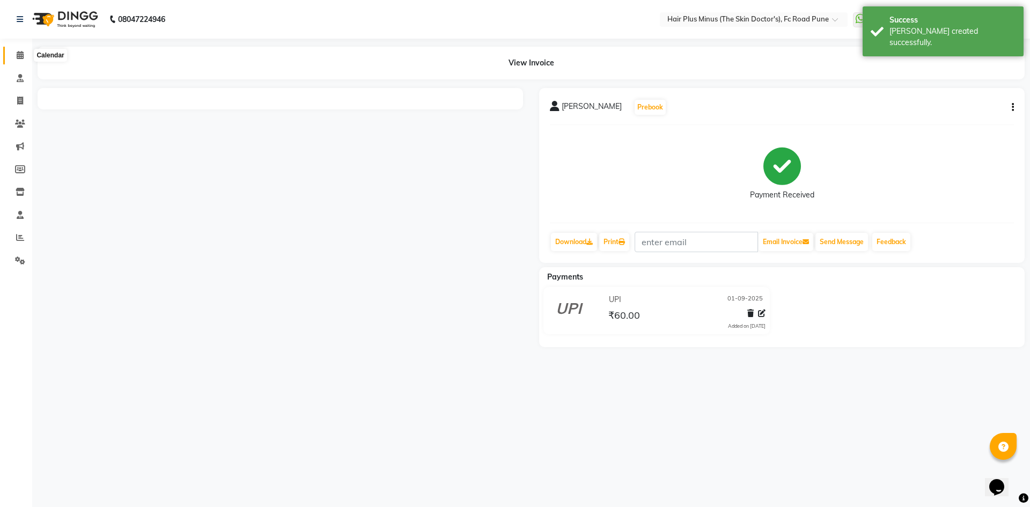
click at [23, 55] on icon at bounding box center [20, 55] width 7 height 8
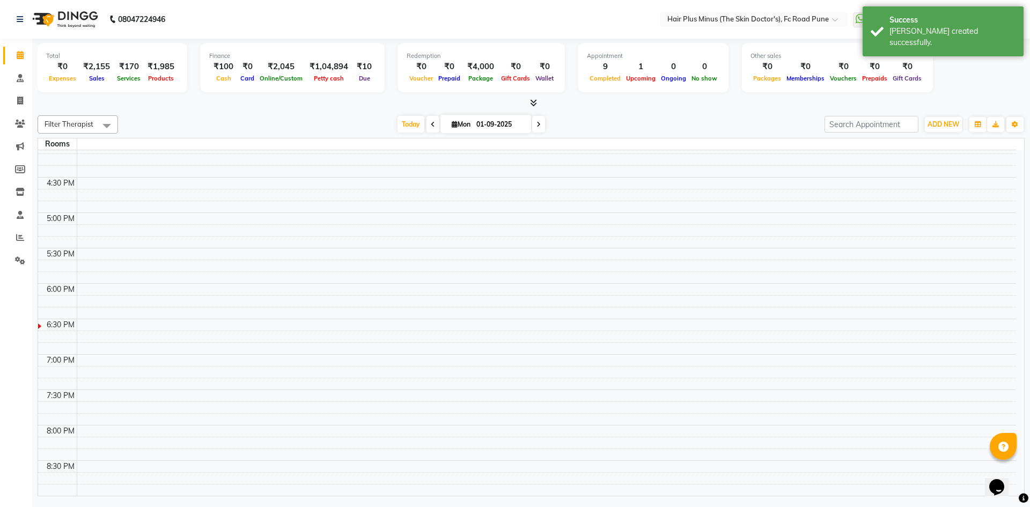
scroll to position [433, 0]
click at [17, 56] on icon at bounding box center [20, 55] width 7 height 8
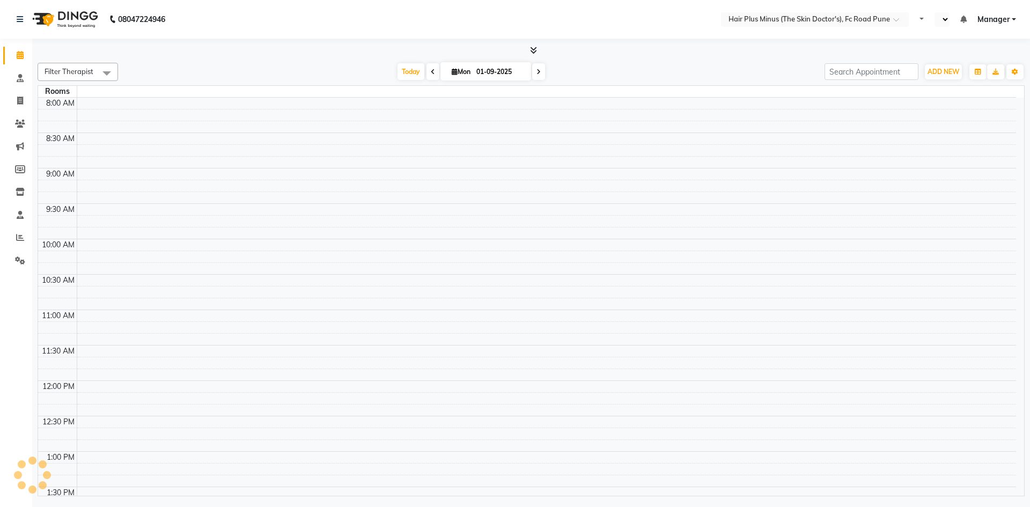
select select "en"
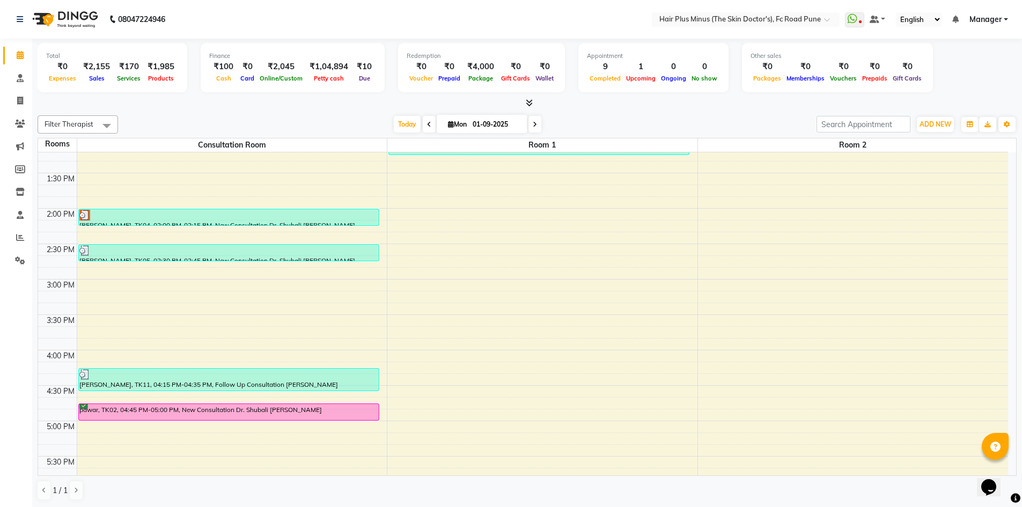
scroll to position [272, 0]
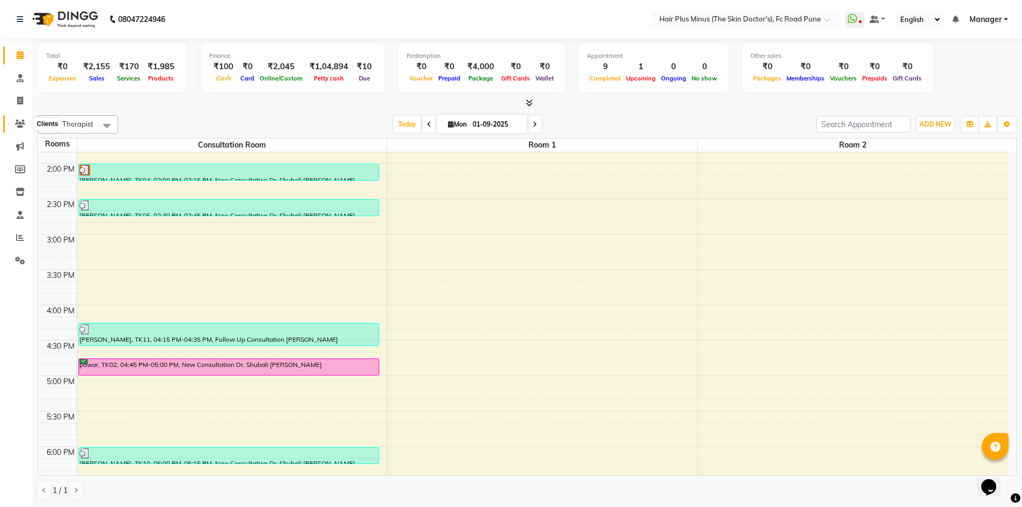
click at [19, 129] on span at bounding box center [20, 124] width 19 height 12
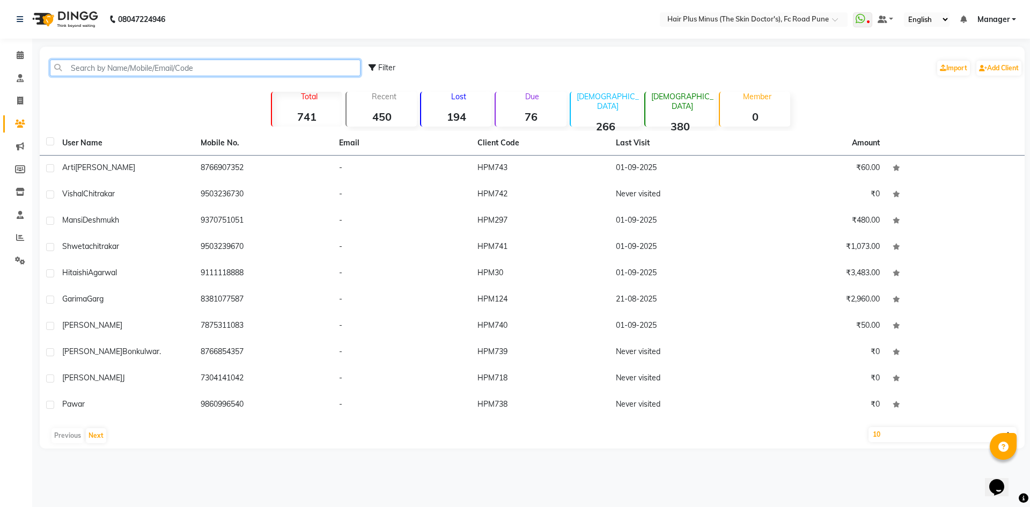
click at [129, 72] on input "text" at bounding box center [205, 68] width 311 height 17
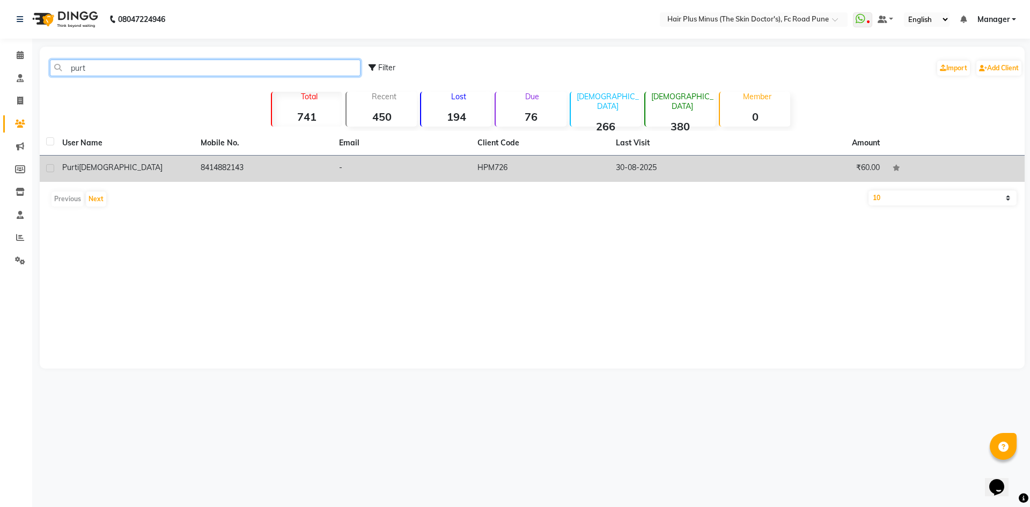
type input "purt"
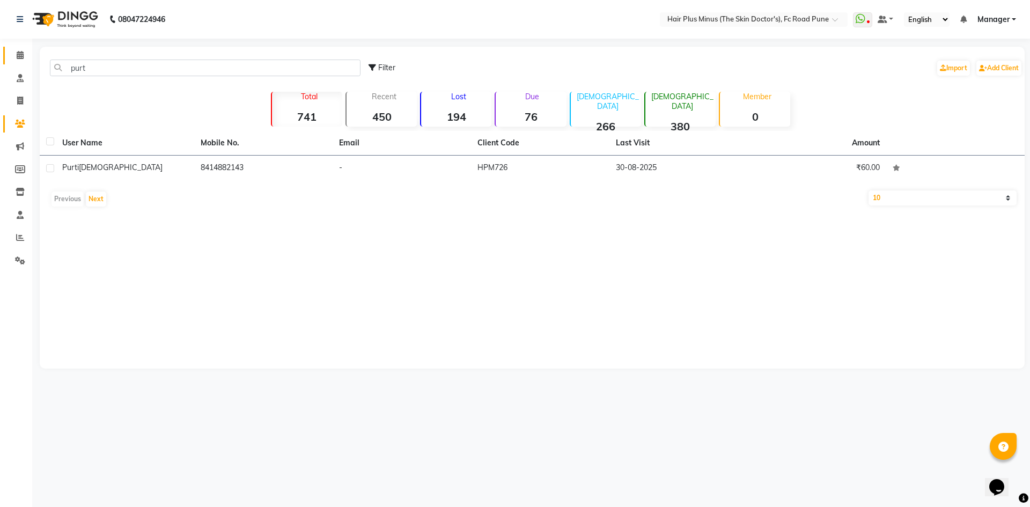
click at [16, 62] on link "Calendar" at bounding box center [16, 56] width 26 height 18
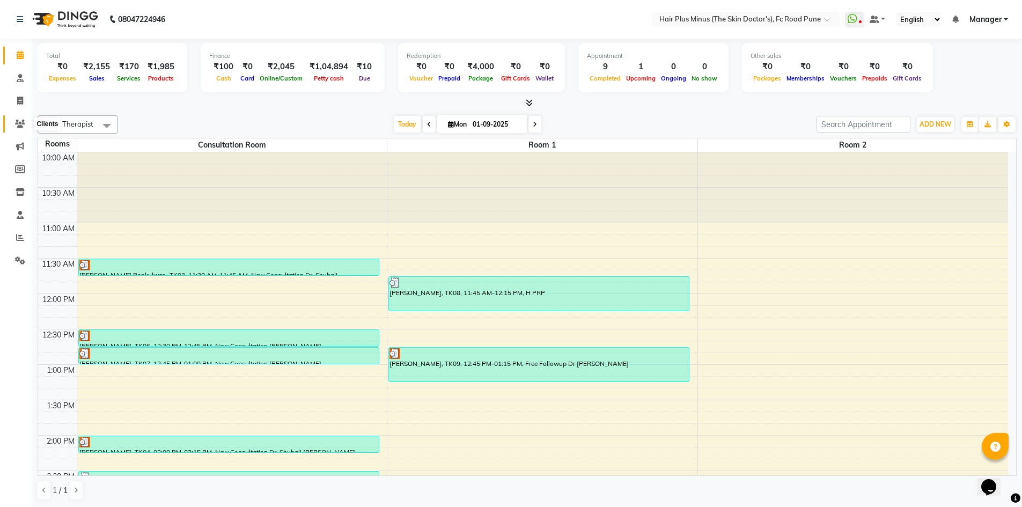
click at [14, 125] on span at bounding box center [20, 124] width 19 height 12
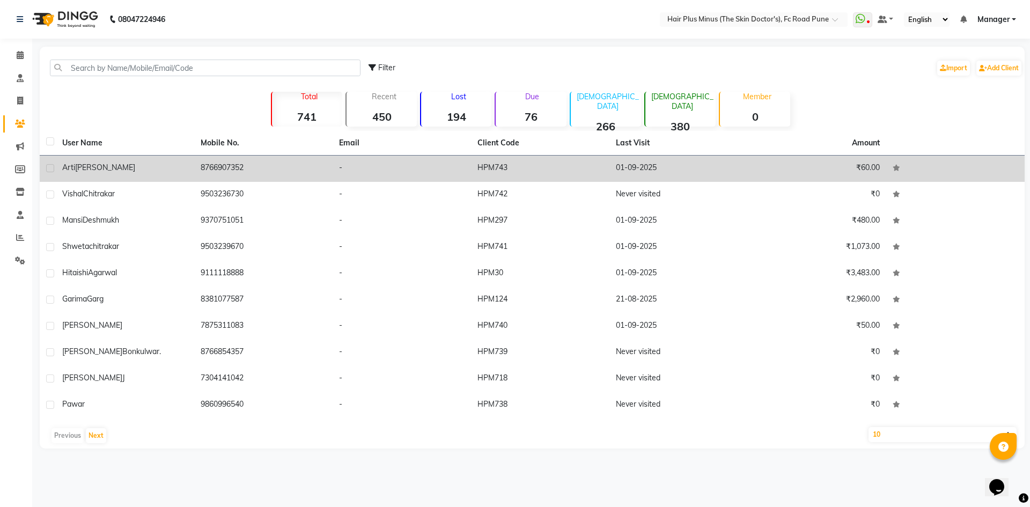
click at [95, 165] on span "[PERSON_NAME]" at bounding box center [105, 168] width 60 height 10
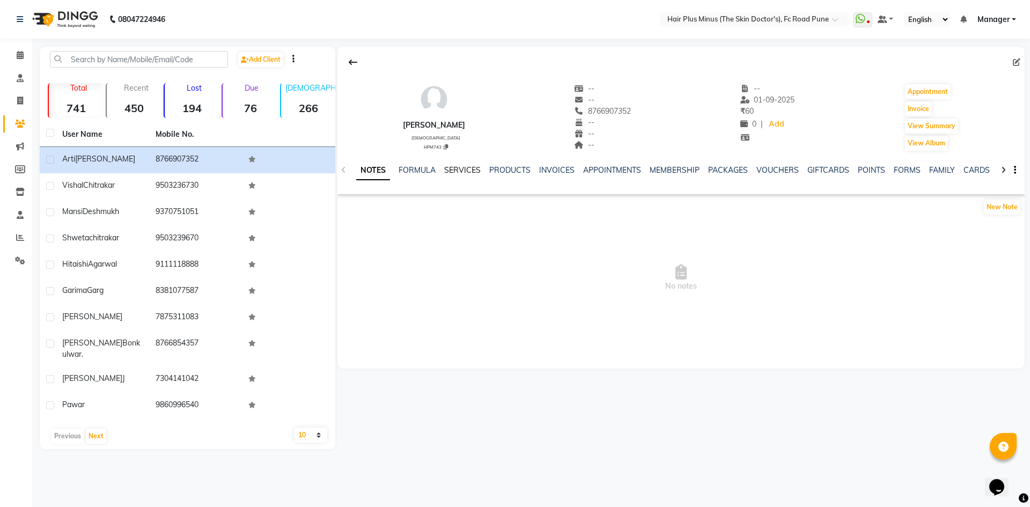
click at [466, 167] on link "SERVICES" at bounding box center [462, 170] width 36 height 10
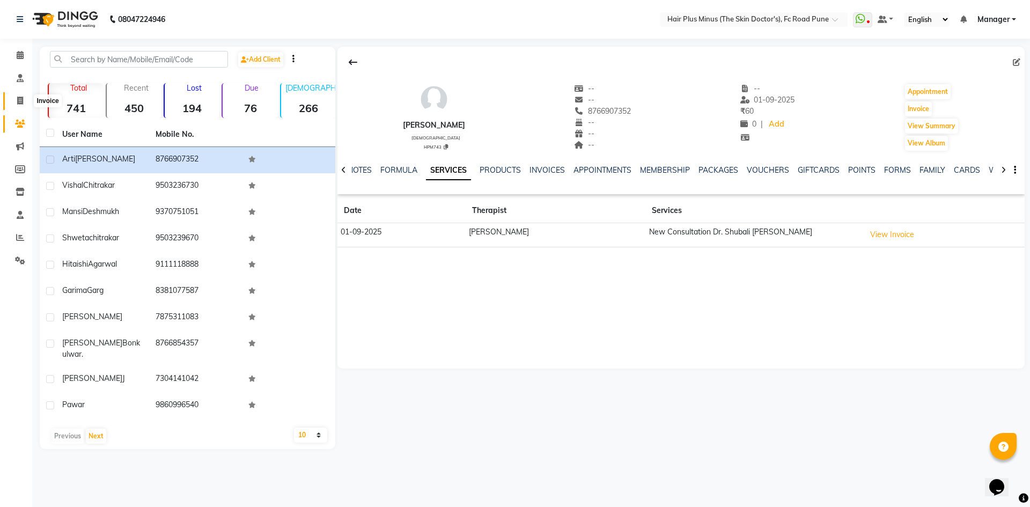
click at [20, 107] on span at bounding box center [20, 101] width 19 height 12
select select "service"
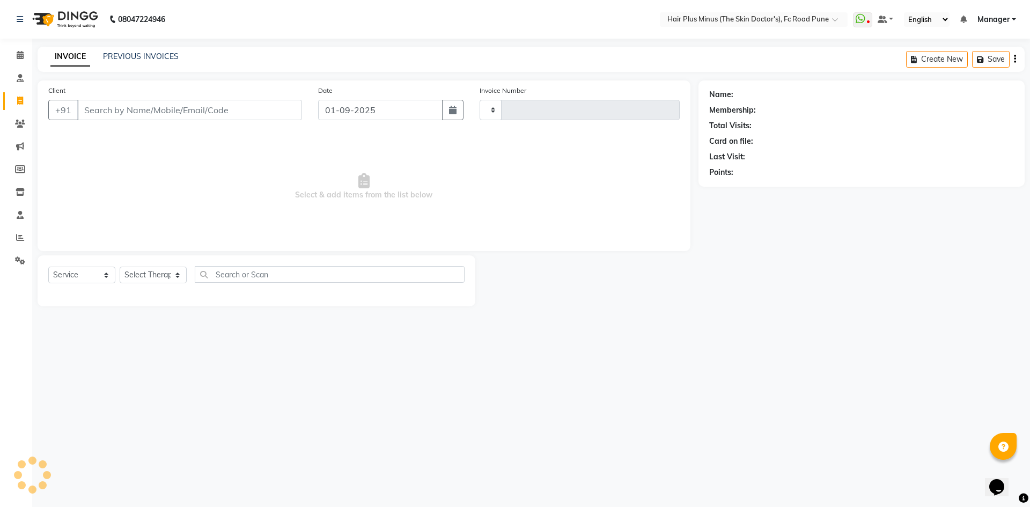
type input "1462"
select select "7911"
click at [103, 109] on input "Client" at bounding box center [189, 110] width 225 height 20
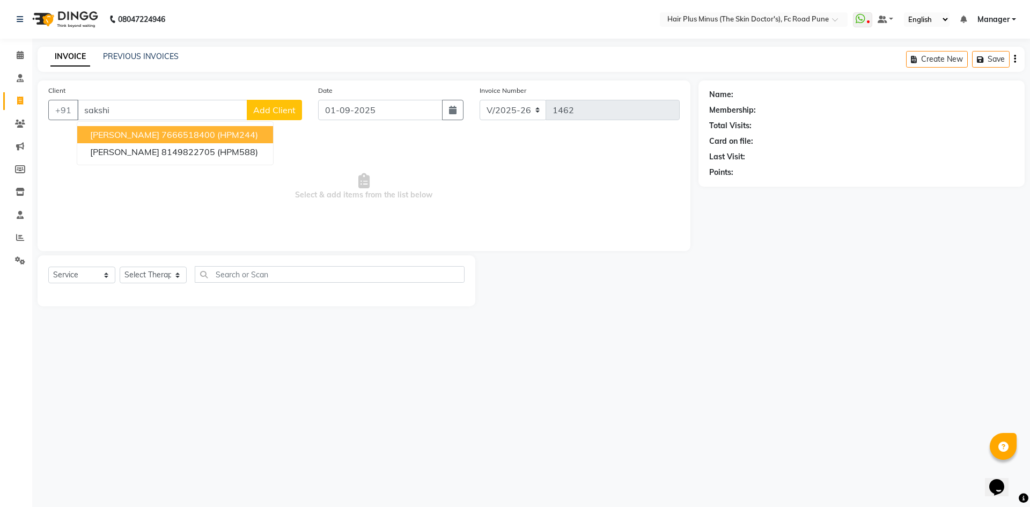
click at [132, 133] on span "[PERSON_NAME]" at bounding box center [124, 134] width 69 height 11
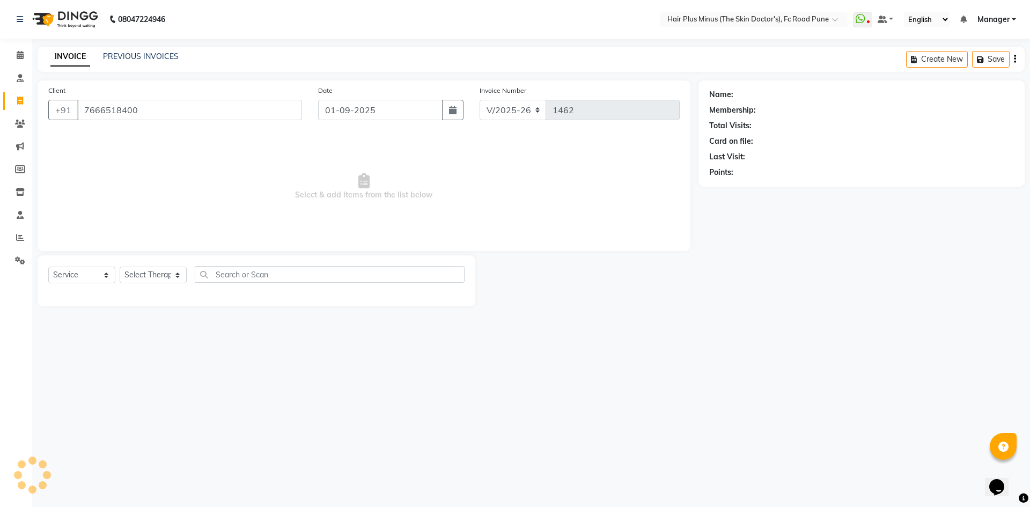
type input "7666518400"
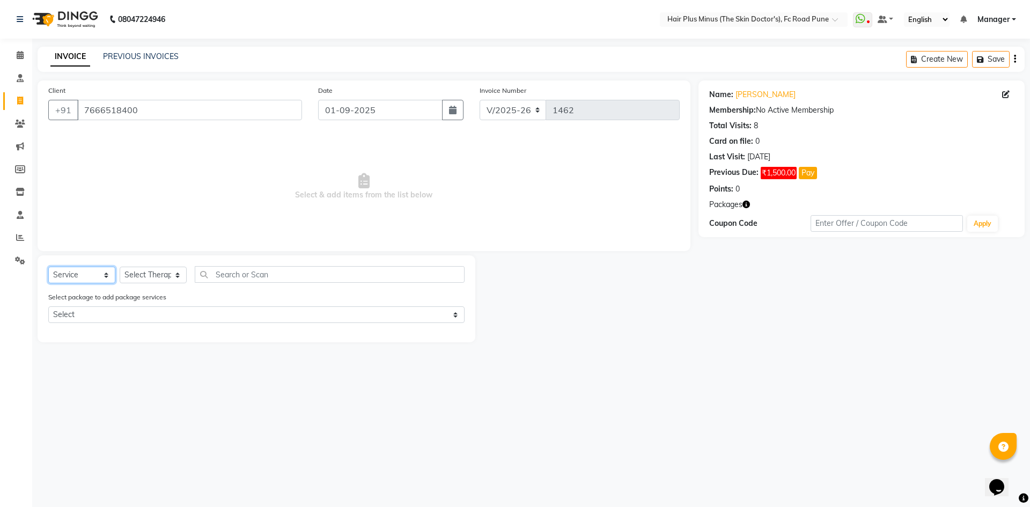
click at [109, 272] on select "Select Service Product Membership Package Voucher Prepaid Gift Card" at bounding box center [81, 275] width 67 height 17
click at [48, 267] on select "Select Service Product Membership Package Voucher Prepaid Gift Card" at bounding box center [81, 275] width 67 height 17
click at [165, 275] on select "Select Therapist Admin Dingg Dr [PERSON_NAME] Dr. [PERSON_NAME] [PERSON_NAME] […" at bounding box center [153, 275] width 67 height 17
select select "78216"
click at [120, 267] on select "Select Therapist Admin Dingg Dr [PERSON_NAME] Dr. [PERSON_NAME] [PERSON_NAME] […" at bounding box center [153, 275] width 67 height 17
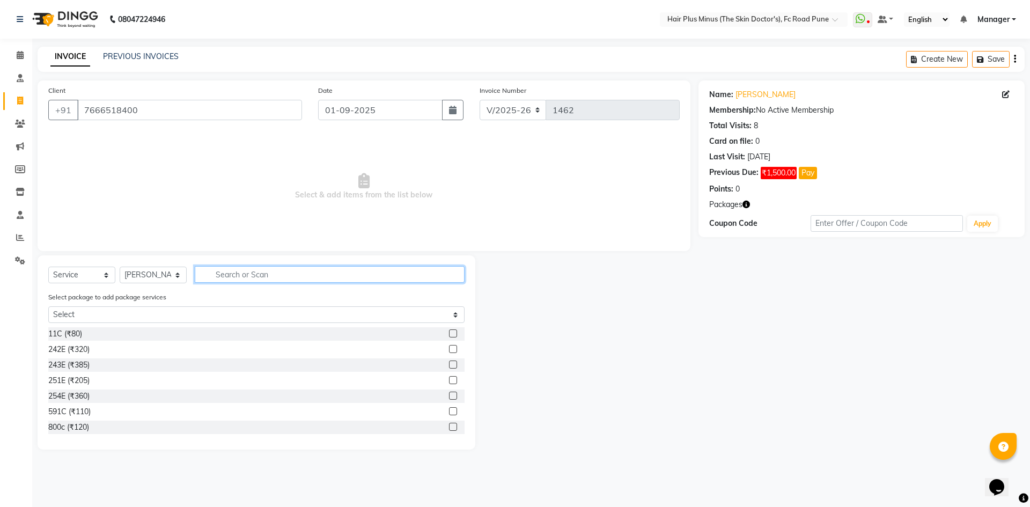
click at [226, 278] on input "text" at bounding box center [330, 274] width 270 height 17
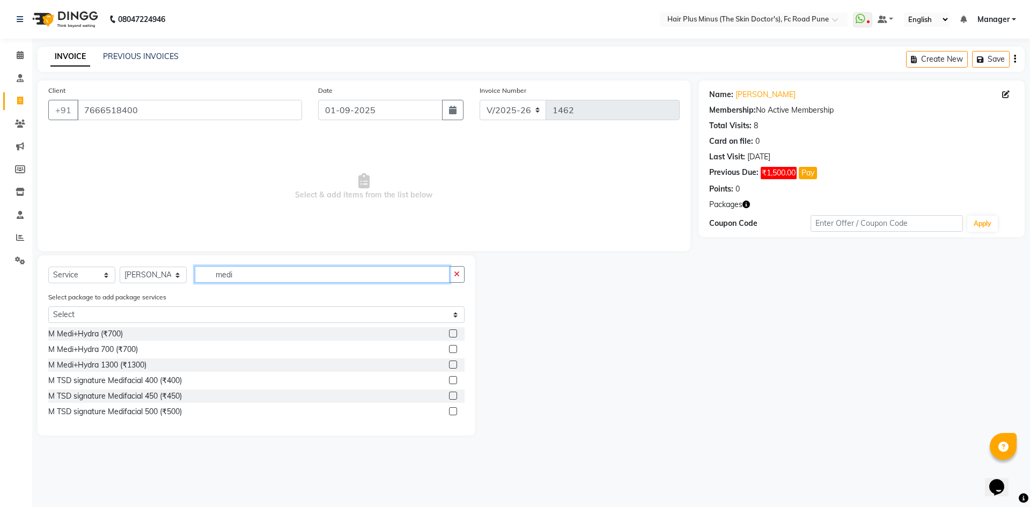
type input "medi"
click at [78, 279] on select "Select Service Product Membership Package Voucher Prepaid Gift Card" at bounding box center [81, 275] width 67 height 17
select select "package"
click at [48, 267] on select "Select Service Product Membership Package Voucher Prepaid Gift Card" at bounding box center [81, 275] width 67 height 17
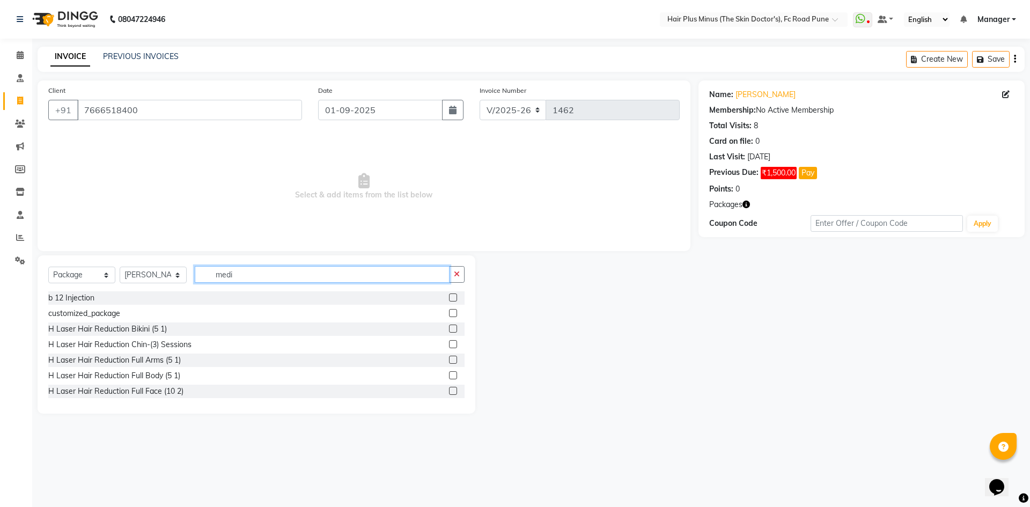
click at [246, 278] on input "medi" at bounding box center [322, 274] width 255 height 17
type input "m"
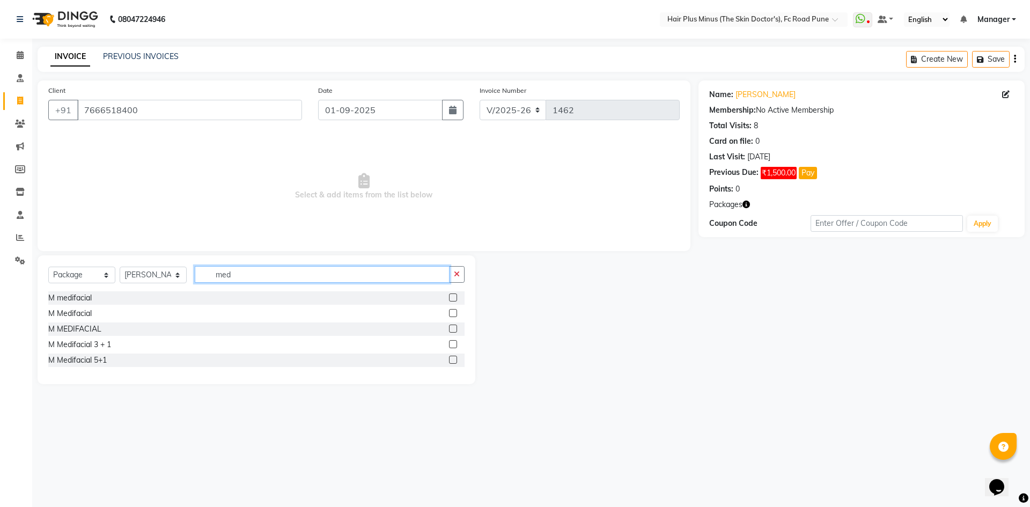
type input "medi"
click at [149, 364] on div "M Medifacial 5+1" at bounding box center [256, 360] width 416 height 13
click at [453, 360] on label at bounding box center [453, 360] width 8 height 8
click at [453, 360] on input "checkbox" at bounding box center [452, 360] width 7 height 7
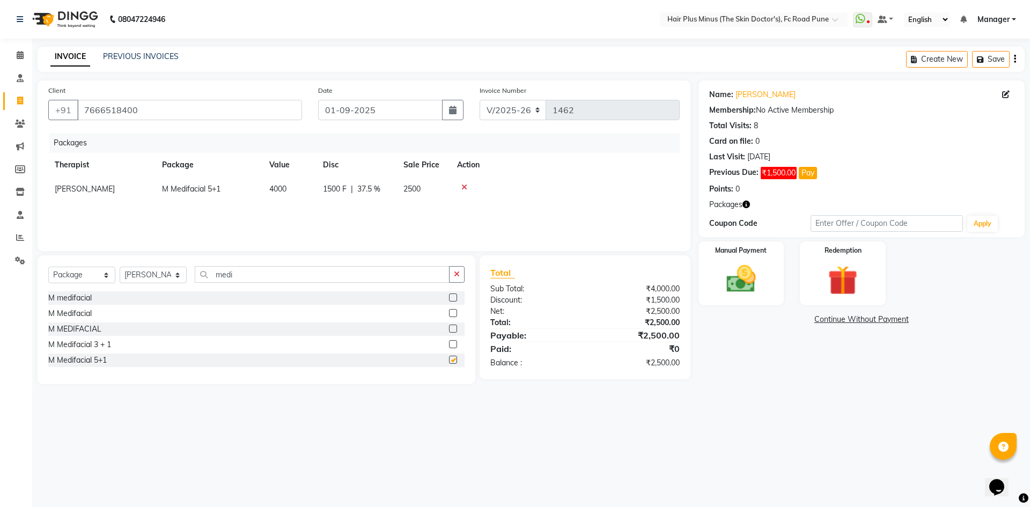
checkbox input "false"
click at [19, 52] on icon at bounding box center [20, 55] width 7 height 8
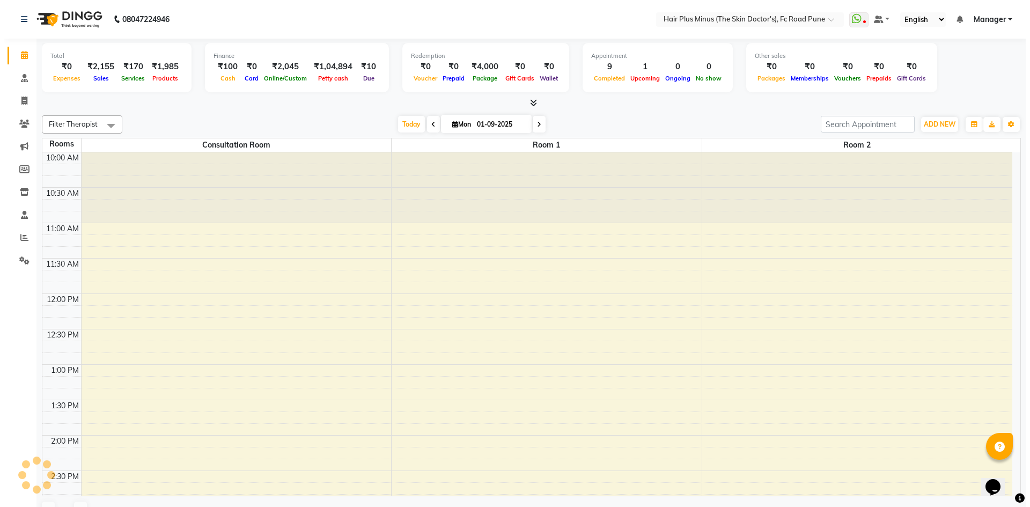
scroll to position [435, 0]
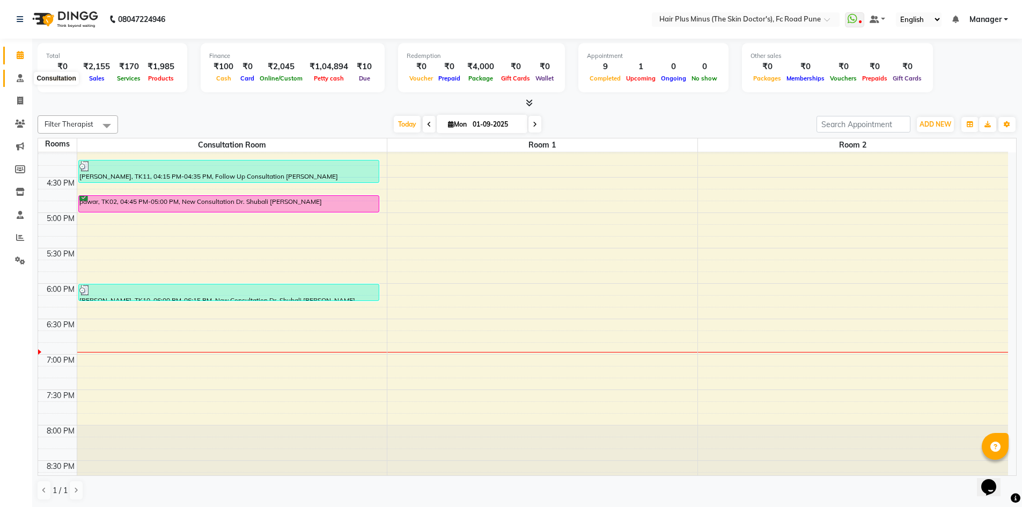
click at [17, 78] on icon at bounding box center [20, 78] width 7 height 8
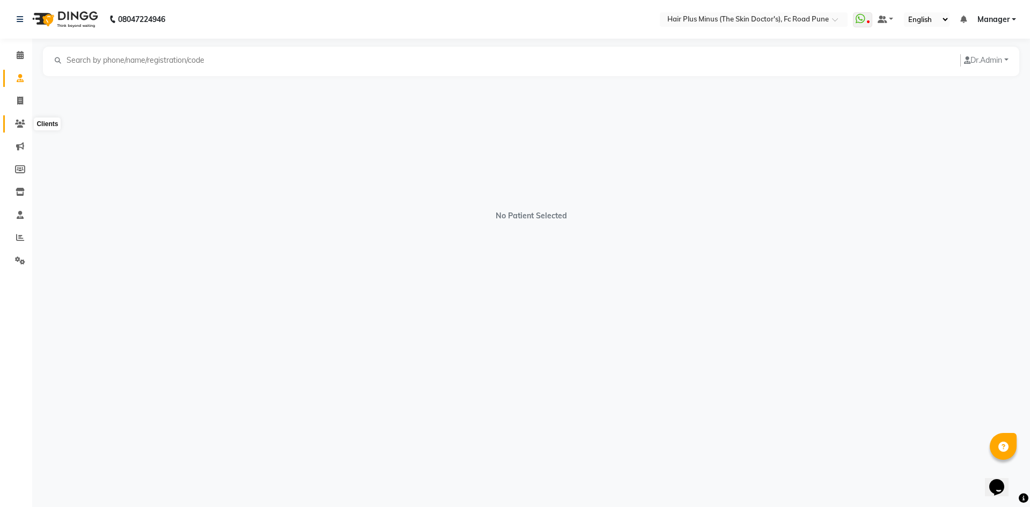
click at [16, 123] on icon at bounding box center [20, 124] width 10 height 8
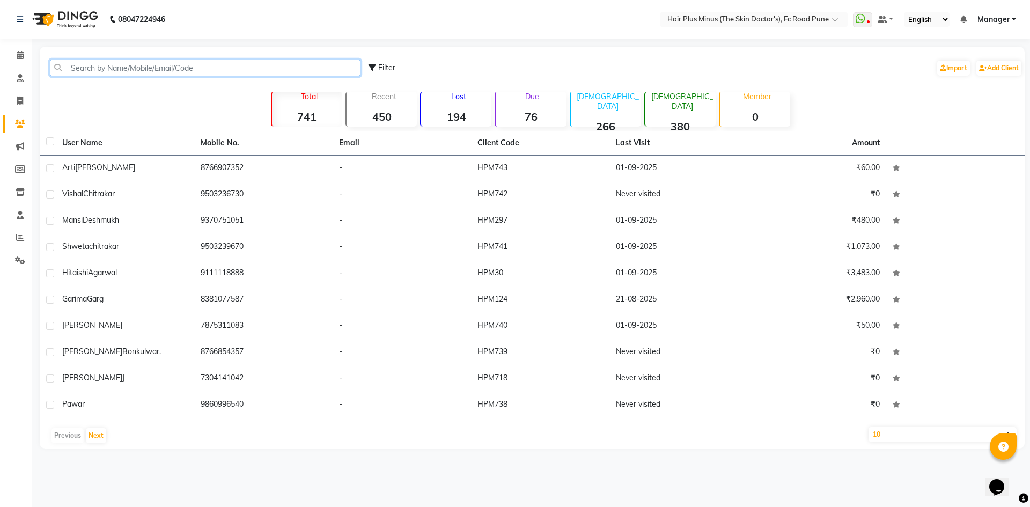
click at [178, 68] on input "text" at bounding box center [205, 68] width 311 height 17
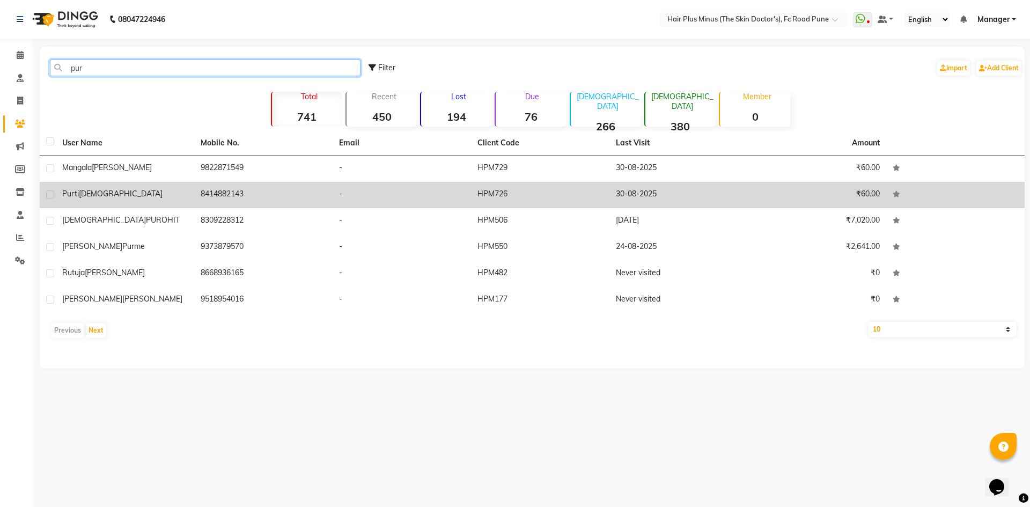
type input "pur"
click at [243, 184] on td "8414882143" at bounding box center [263, 195] width 138 height 26
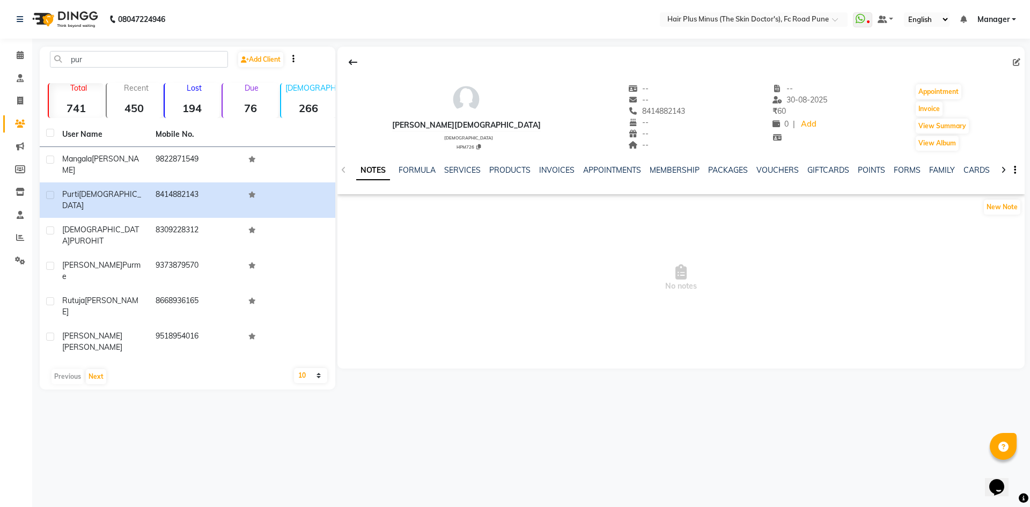
drag, startPoint x: 668, startPoint y: 244, endPoint x: 110, endPoint y: 40, distance: 594.2
click at [110, 40] on div "08047224946 Select Location × Hair Plus Minus (The Skin Doctor's), Fc Road Pune…" at bounding box center [515, 253] width 1030 height 507
click at [466, 169] on link "SERVICES" at bounding box center [462, 170] width 36 height 10
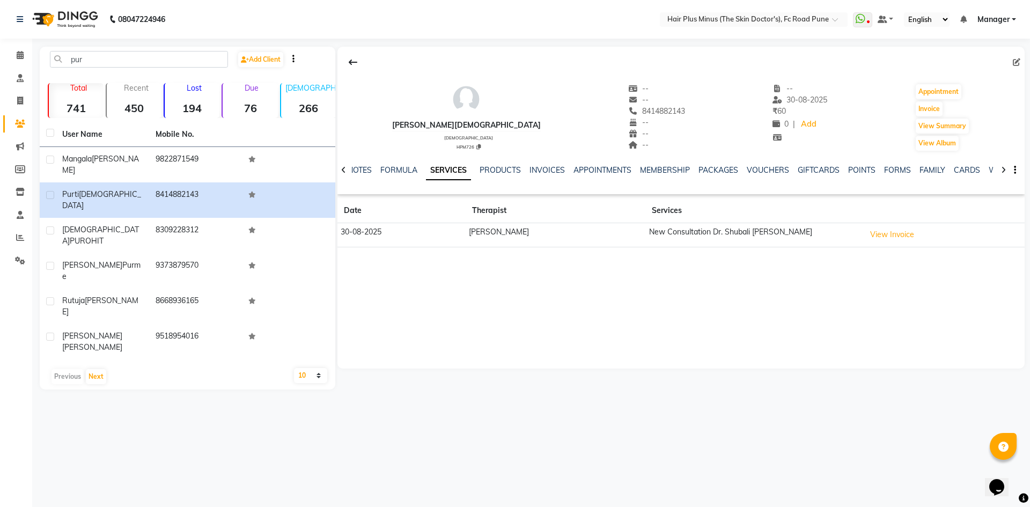
click at [514, 165] on div "PRODUCTS" at bounding box center [500, 170] width 41 height 11
click at [502, 172] on link "PRODUCTS" at bounding box center [500, 170] width 41 height 10
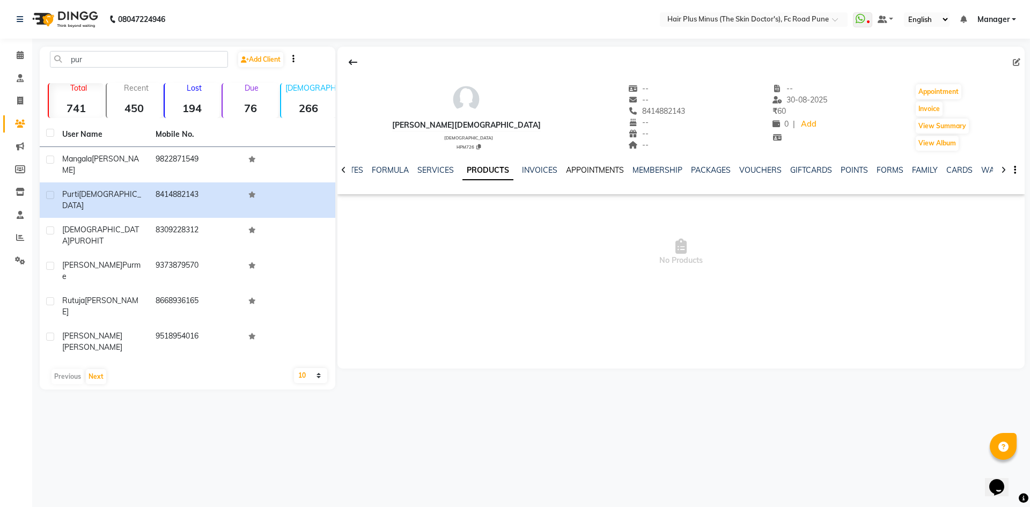
click at [577, 169] on link "APPOINTMENTS" at bounding box center [595, 170] width 58 height 10
click at [696, 168] on link "PACKAGES" at bounding box center [695, 170] width 40 height 10
click at [445, 258] on span "No packages" at bounding box center [681, 252] width 687 height 107
click at [18, 102] on icon at bounding box center [20, 101] width 6 height 8
select select "service"
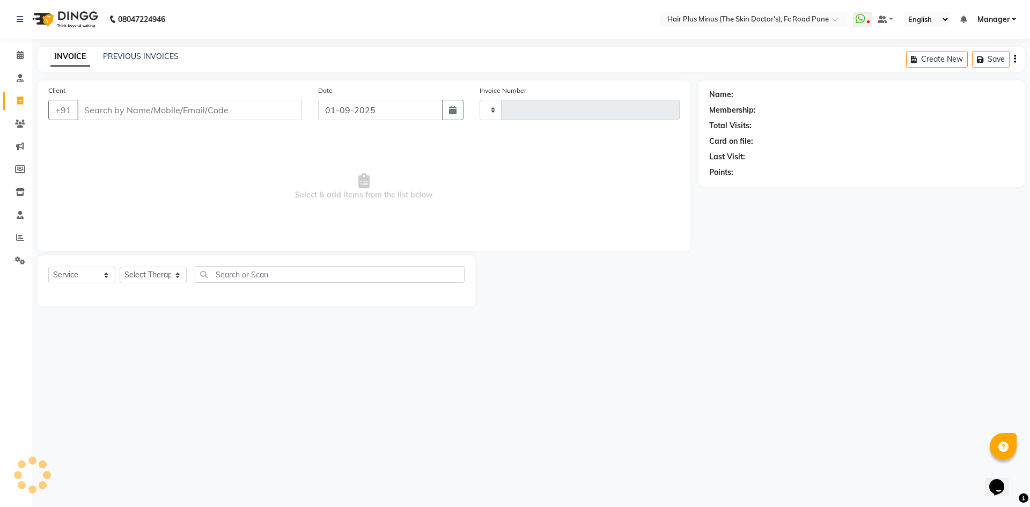
type input "1462"
select select "7911"
click at [98, 104] on input "Client" at bounding box center [189, 110] width 225 height 20
click at [81, 272] on select "Select Service Product Membership Package Voucher Prepaid Gift Card" at bounding box center [81, 275] width 67 height 17
select select "package"
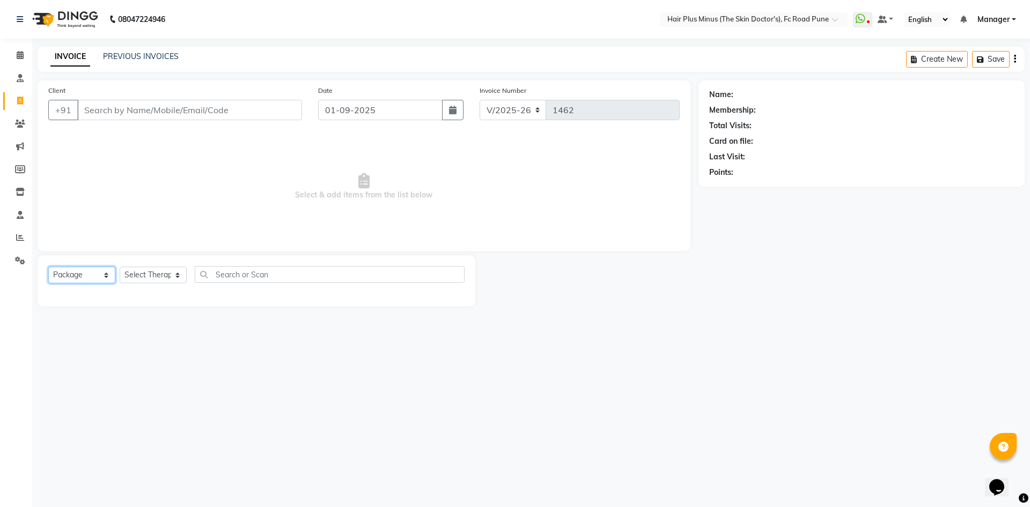
click at [48, 267] on select "Select Service Product Membership Package Voucher Prepaid Gift Card" at bounding box center [81, 275] width 67 height 17
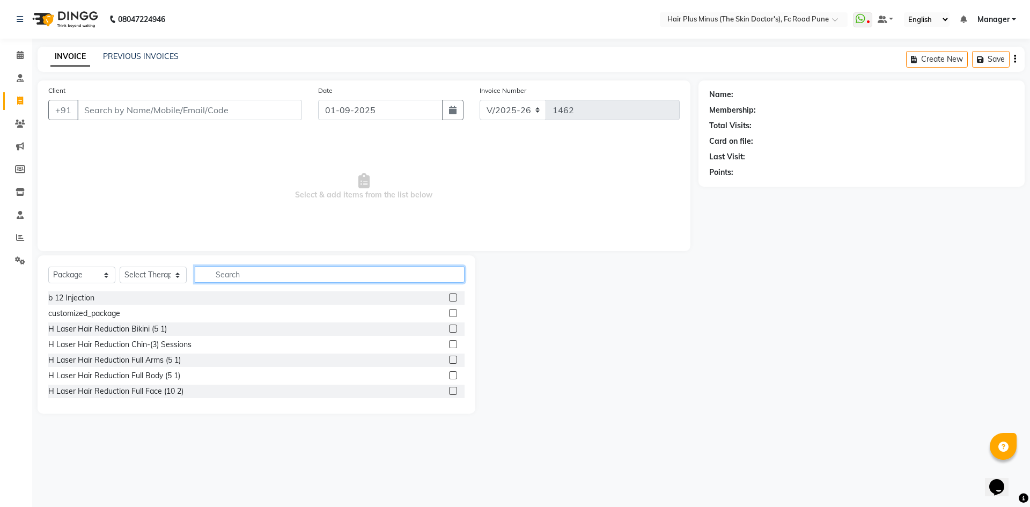
click at [220, 277] on input "text" at bounding box center [330, 274] width 270 height 17
type input "acne"
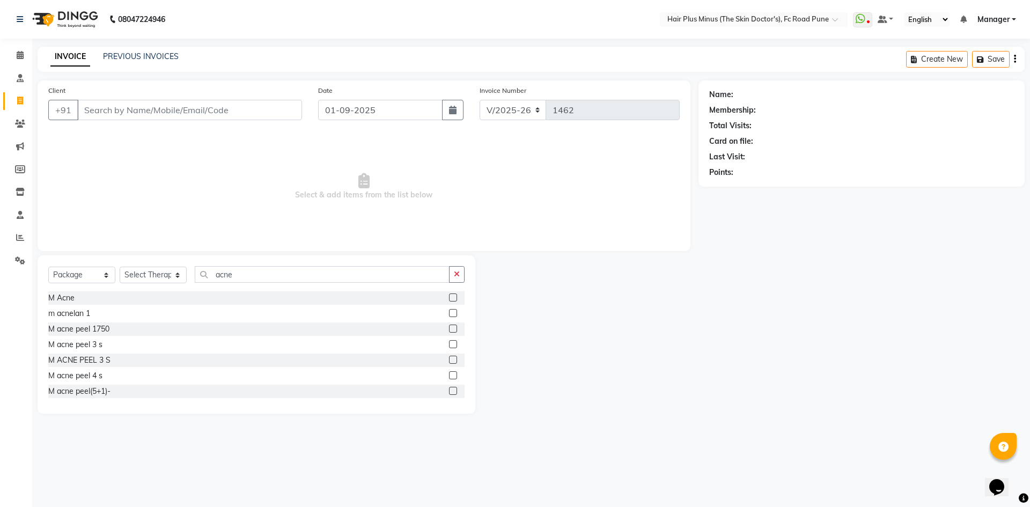
click at [131, 396] on div "M acne peel(5+1)-" at bounding box center [256, 391] width 416 height 13
click at [449, 390] on label at bounding box center [453, 391] width 8 height 8
click at [449, 390] on input "checkbox" at bounding box center [452, 391] width 7 height 7
click at [449, 390] on label at bounding box center [453, 391] width 8 height 8
click at [449, 390] on input "checkbox" at bounding box center [452, 391] width 7 height 7
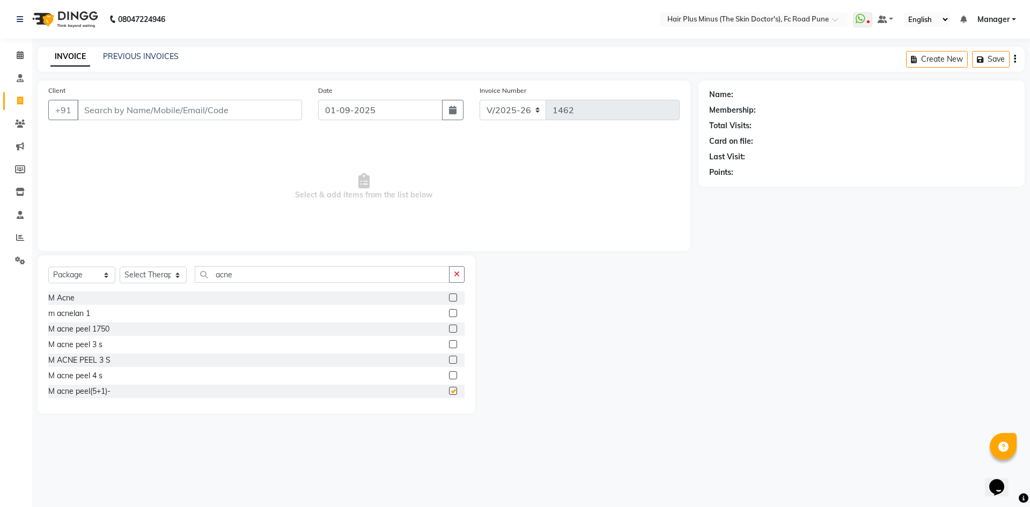
checkbox input "false"
click at [170, 279] on select "Select Therapist Admin Dingg Dr [PERSON_NAME] Dr. [PERSON_NAME] [PERSON_NAME] […" at bounding box center [153, 275] width 67 height 17
select select "71424"
click at [120, 267] on select "Select Therapist Admin Dingg Dr [PERSON_NAME] Dr. [PERSON_NAME] [PERSON_NAME] […" at bounding box center [153, 275] width 67 height 17
click at [449, 393] on label at bounding box center [453, 391] width 8 height 8
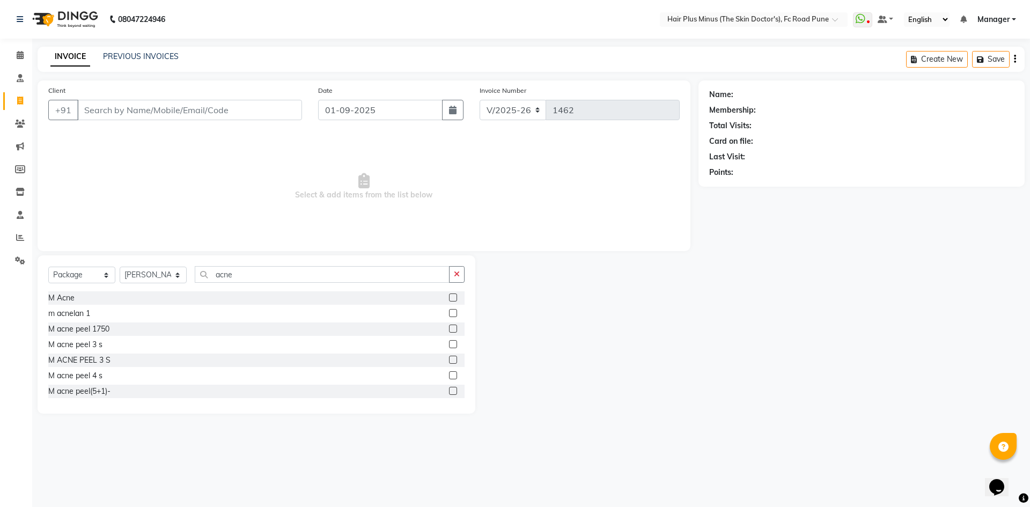
click at [449, 393] on input "checkbox" at bounding box center [452, 391] width 7 height 7
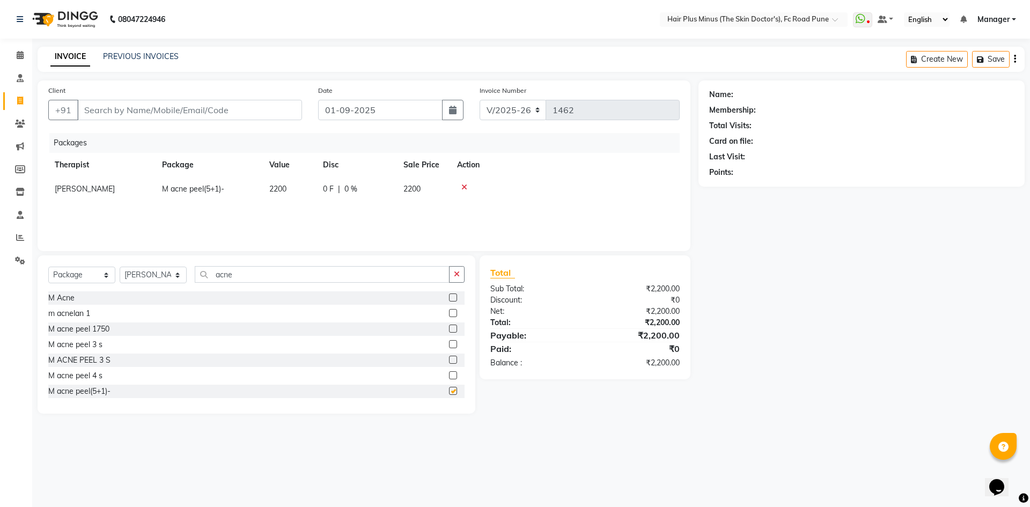
checkbox input "false"
click at [21, 76] on icon at bounding box center [20, 78] width 7 height 8
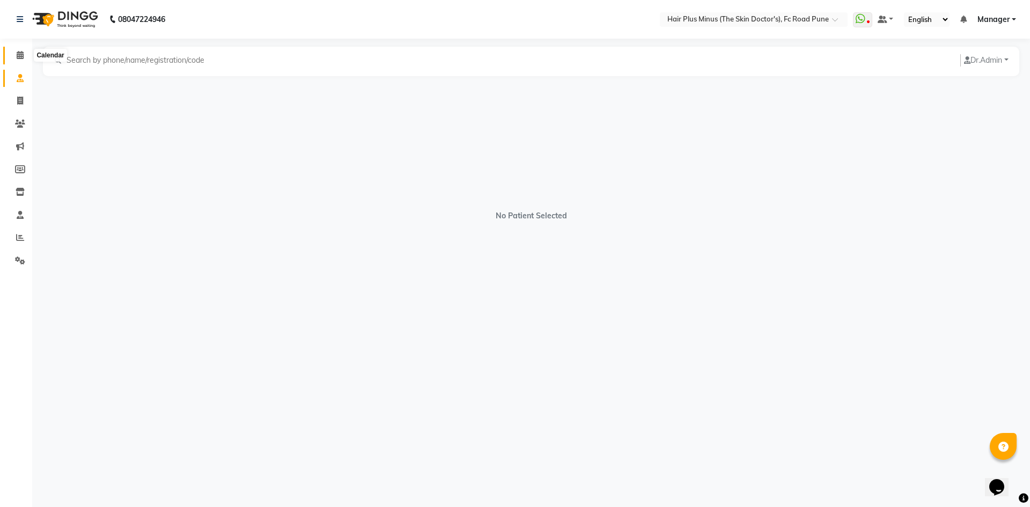
click at [21, 54] on icon at bounding box center [20, 55] width 7 height 8
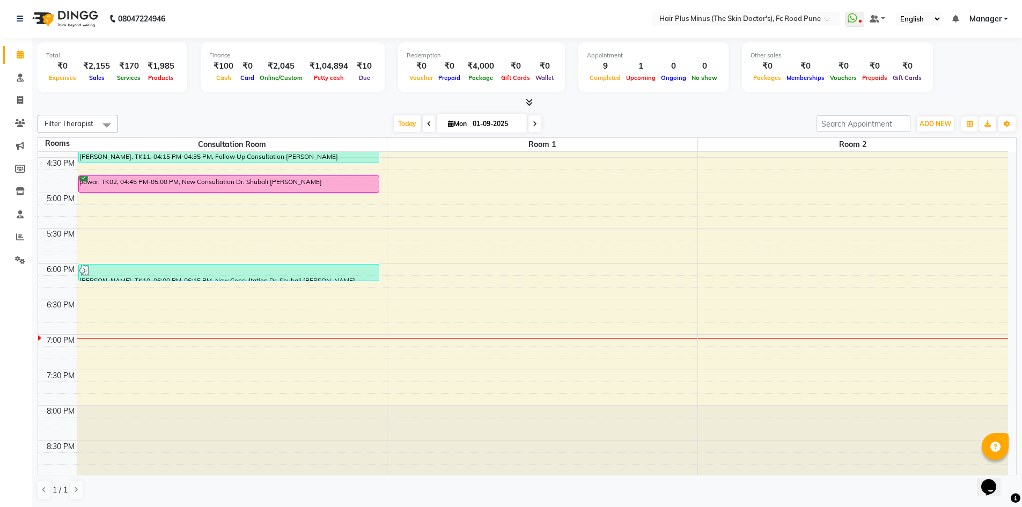
scroll to position [456, 0]
drag, startPoint x: 15, startPoint y: 122, endPoint x: 16, endPoint y: 113, distance: 9.1
click at [15, 122] on icon at bounding box center [20, 123] width 10 height 8
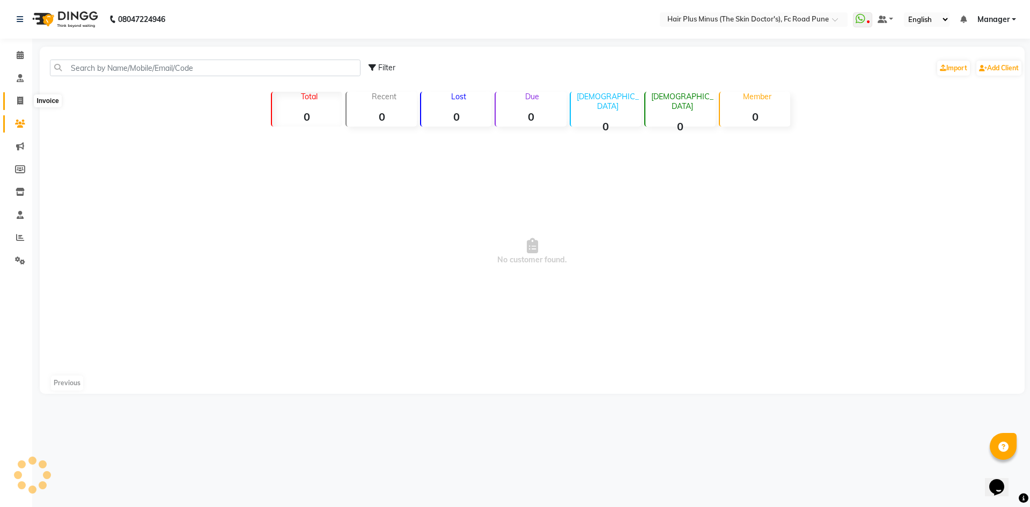
click at [18, 99] on icon at bounding box center [20, 101] width 6 height 8
select select "service"
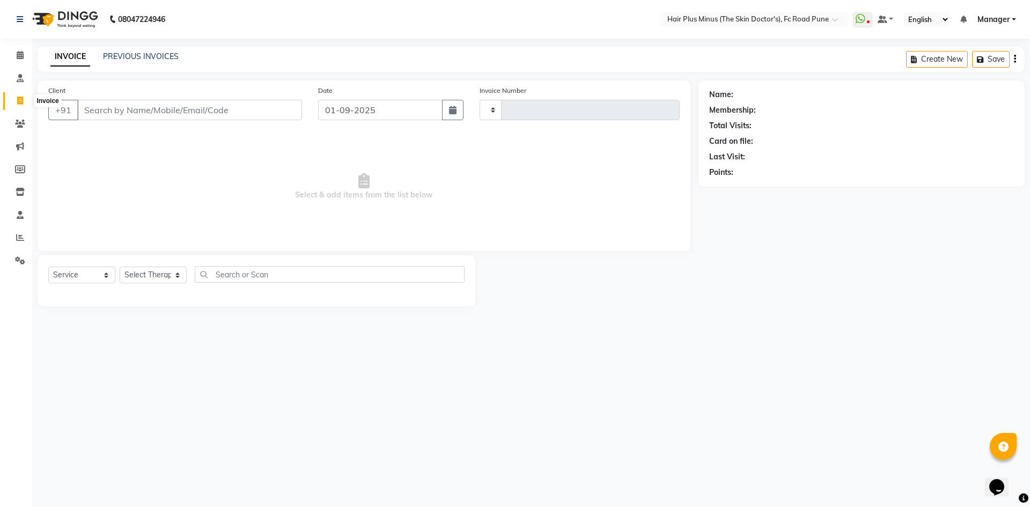
type input "1462"
select select "7911"
click at [85, 275] on select "Select Service Product Membership Package Voucher Prepaid Gift Card" at bounding box center [81, 275] width 67 height 17
click at [158, 275] on select "Select Therapist Admin Dingg Dr [PERSON_NAME] Dr. [PERSON_NAME] [PERSON_NAME] […" at bounding box center [153, 275] width 67 height 17
select select "71424"
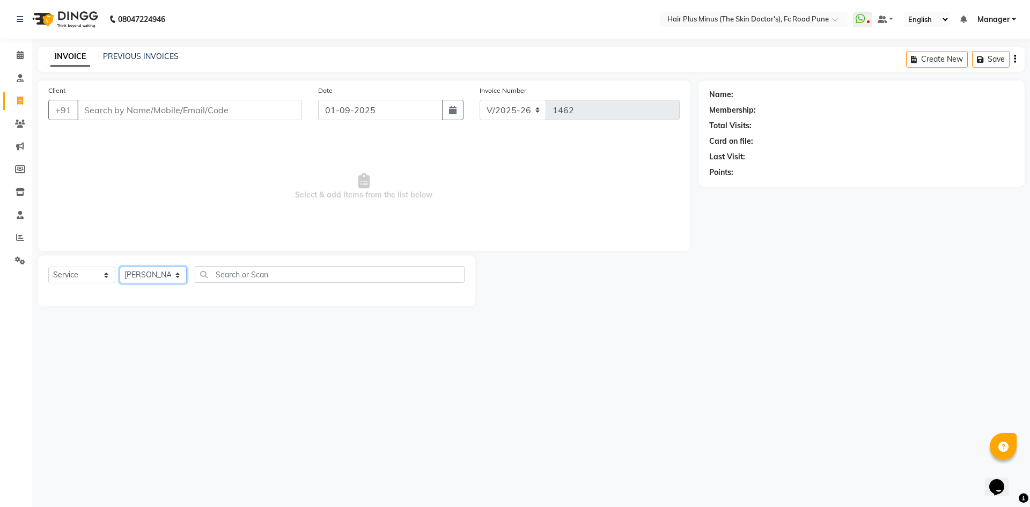
click at [120, 267] on select "Select Therapist Admin Dingg Dr [PERSON_NAME] Dr. [PERSON_NAME] [PERSON_NAME] […" at bounding box center [153, 275] width 67 height 17
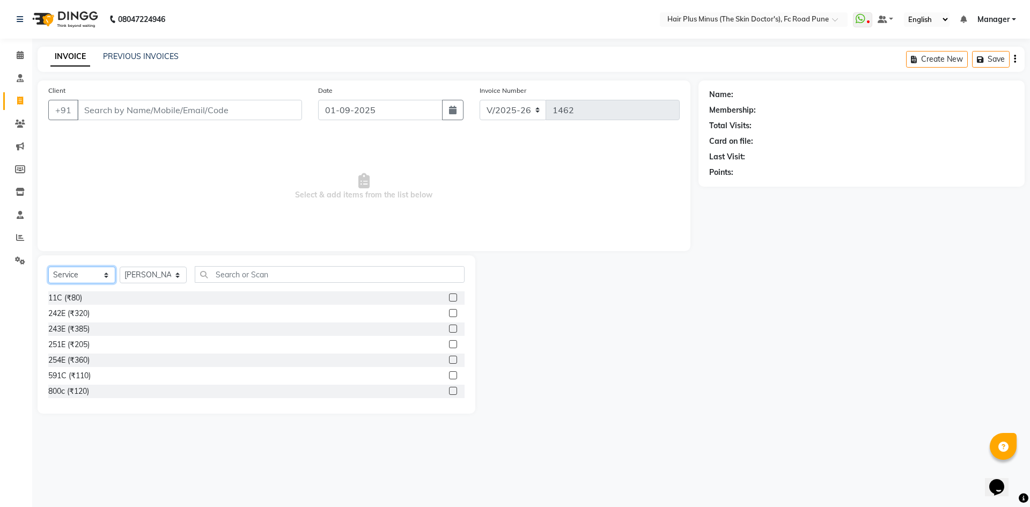
click at [104, 272] on select "Select Service Product Membership Package Voucher Prepaid Gift Card" at bounding box center [81, 275] width 67 height 17
select select "product"
click at [48, 267] on select "Select Service Product Membership Package Voucher Prepaid Gift Card" at bounding box center [81, 275] width 67 height 17
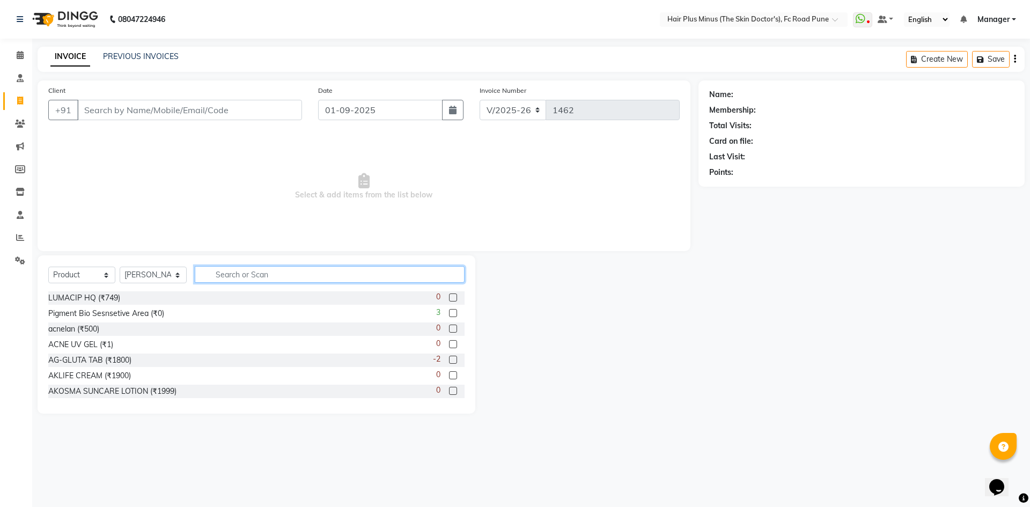
click at [221, 277] on input "text" at bounding box center [330, 274] width 270 height 17
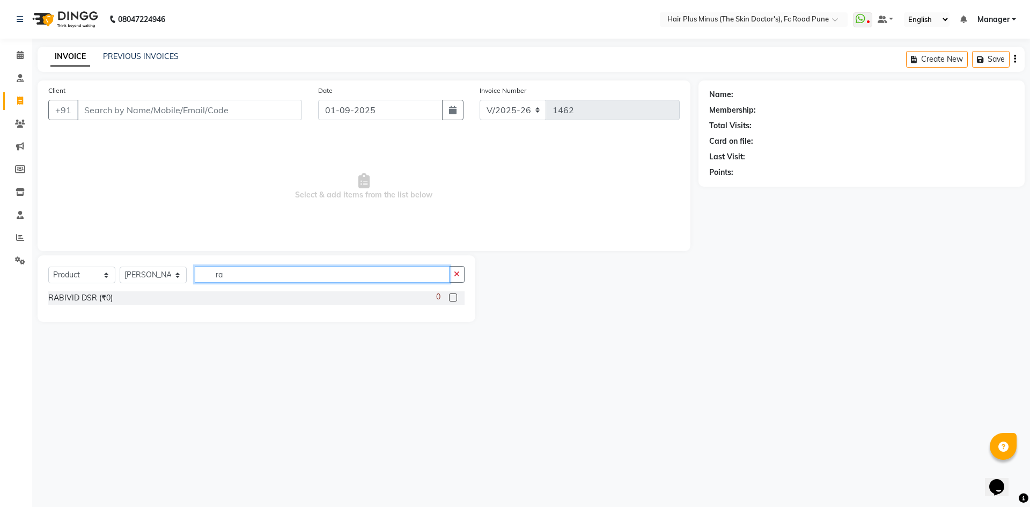
type input "r"
type input "k"
type input "K"
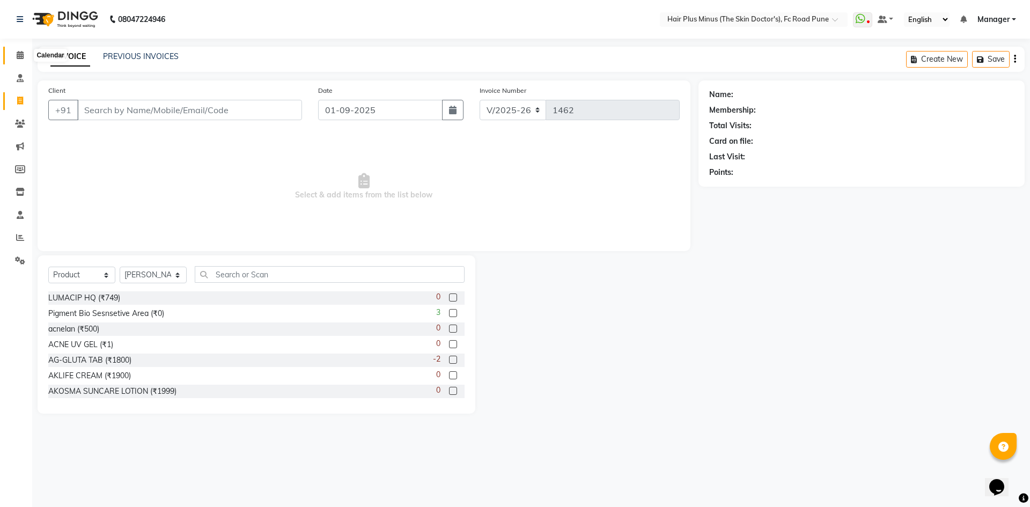
click at [21, 56] on icon at bounding box center [20, 55] width 7 height 8
click at [20, 125] on icon at bounding box center [20, 124] width 10 height 8
click at [19, 60] on span at bounding box center [20, 55] width 19 height 12
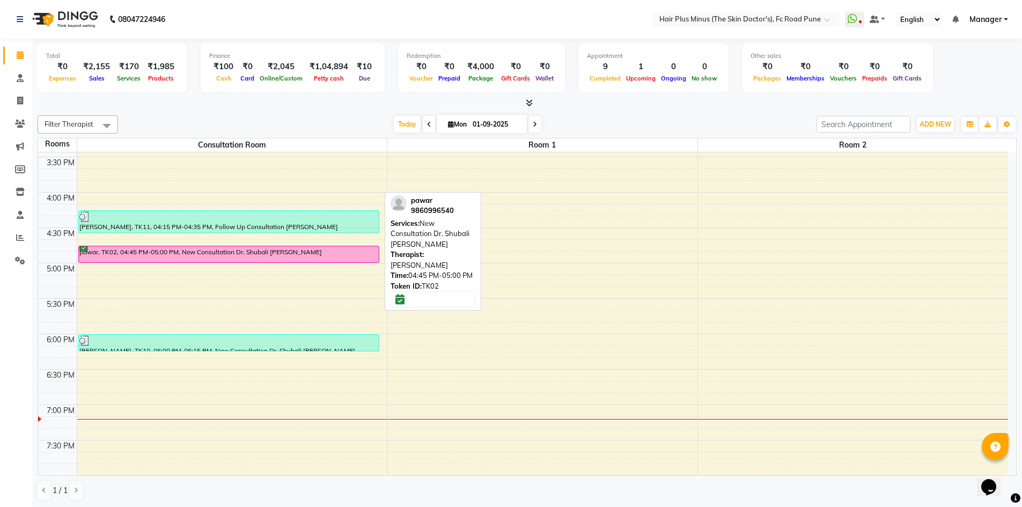
scroll to position [429, 0]
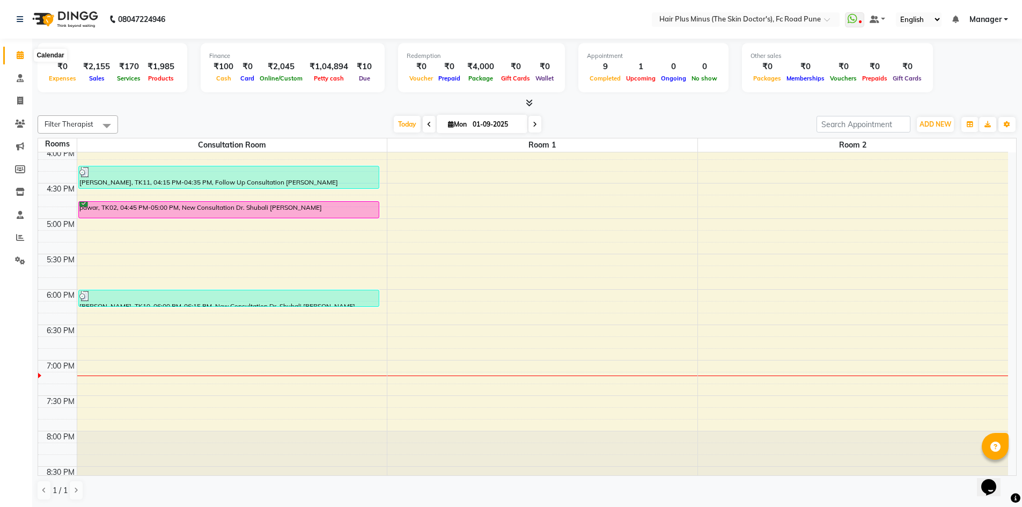
click at [13, 52] on span at bounding box center [20, 55] width 19 height 12
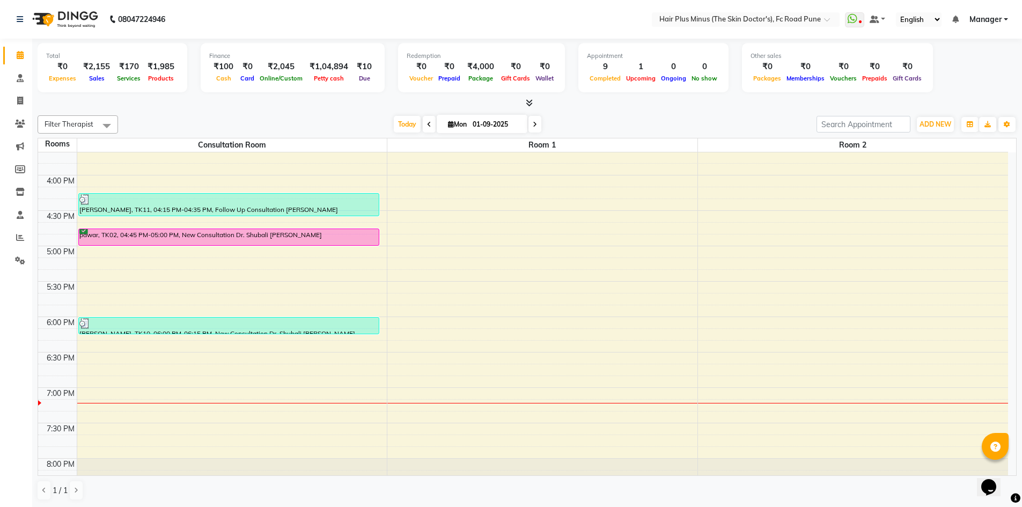
scroll to position [1, 0]
click at [521, 258] on div "10:00 AM 10:30 AM 11:00 AM 11:30 AM 12:00 PM 12:30 PM 1:00 PM 1:30 PM 2:00 PM 2…" at bounding box center [523, 139] width 970 height 779
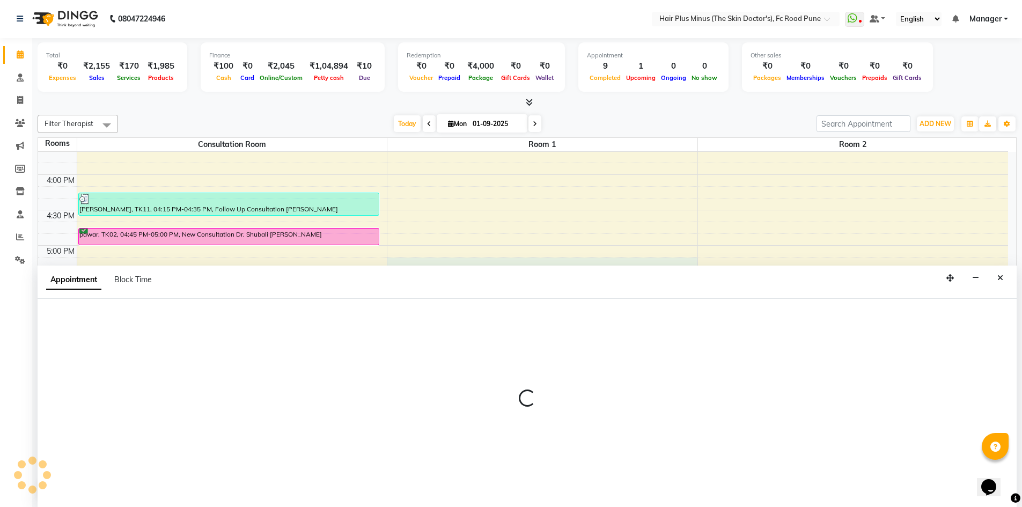
select select "1035"
select select "tentative"
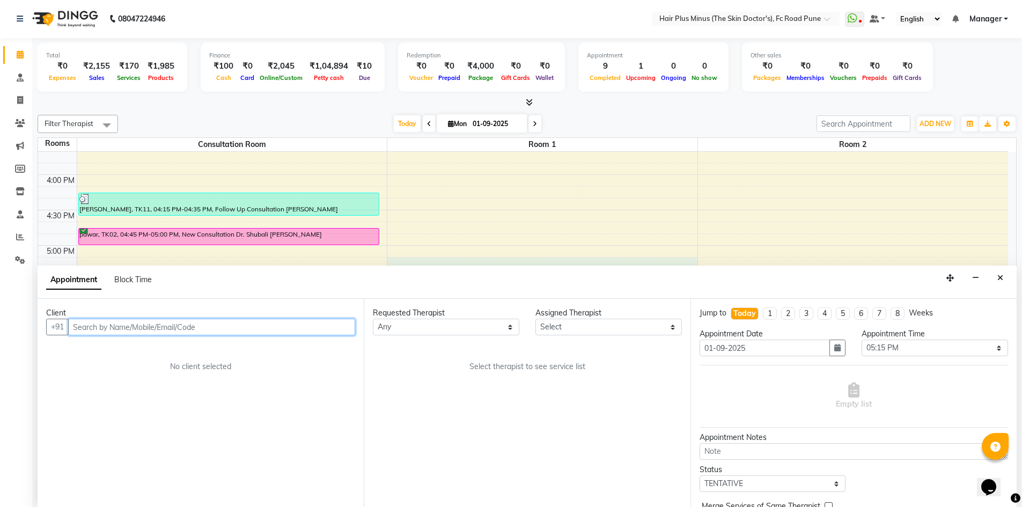
click at [516, 224] on div "10:00 AM 10:30 AM 11:00 AM 11:30 AM 12:00 PM 12:30 PM 1:00 PM 1:30 PM 2:00 PM 2…" at bounding box center [523, 139] width 970 height 779
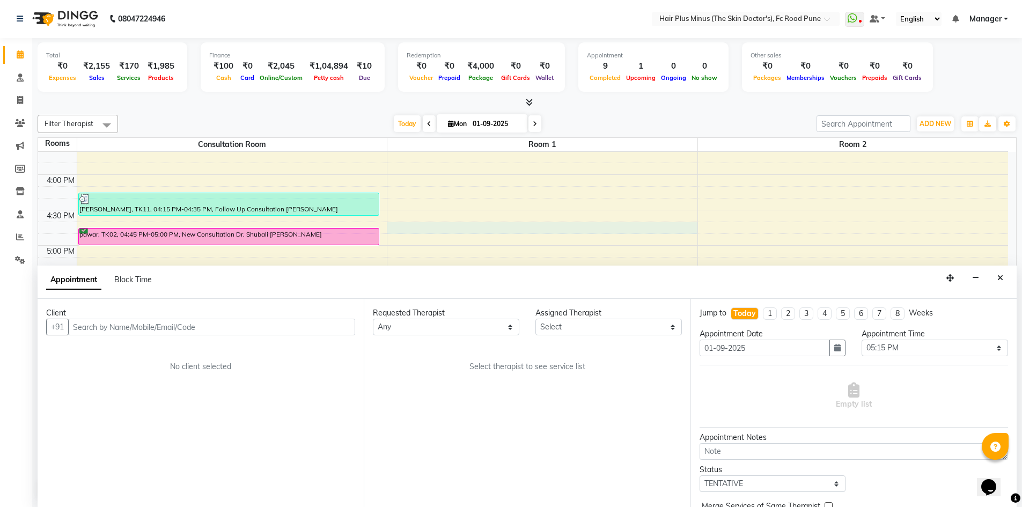
drag, startPoint x: 514, startPoint y: 229, endPoint x: 999, endPoint y: 280, distance: 487.9
click at [999, 280] on icon "Close" at bounding box center [1001, 278] width 6 height 8
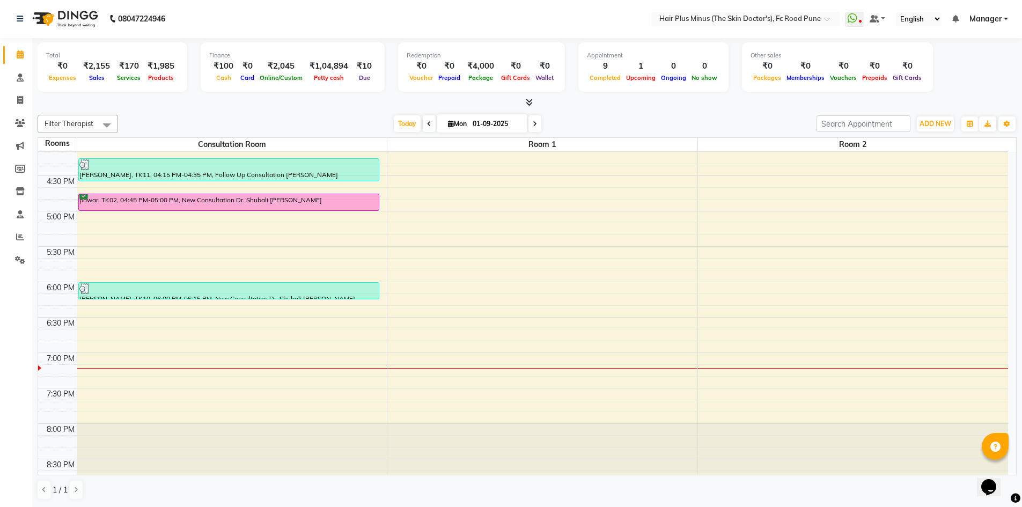
scroll to position [456, 0]
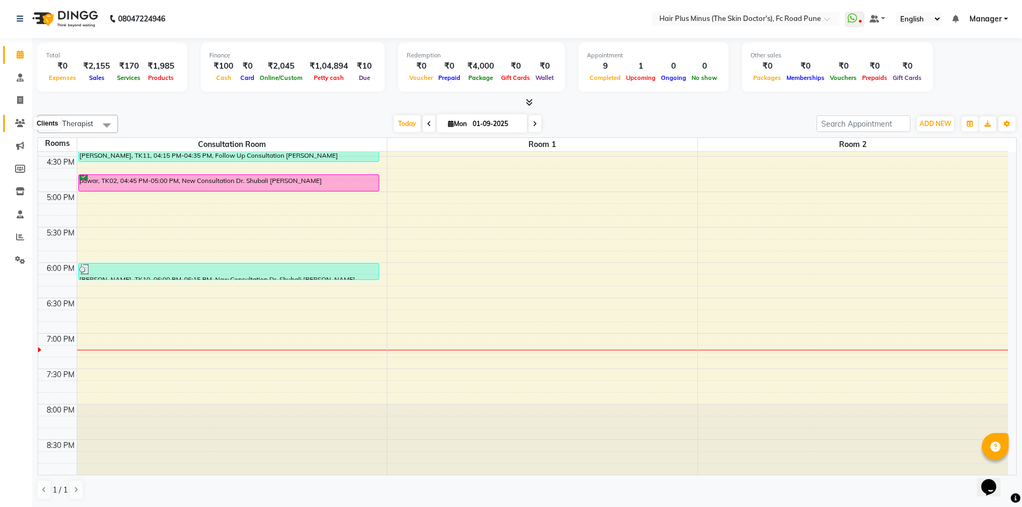
click at [20, 120] on icon at bounding box center [20, 123] width 10 height 8
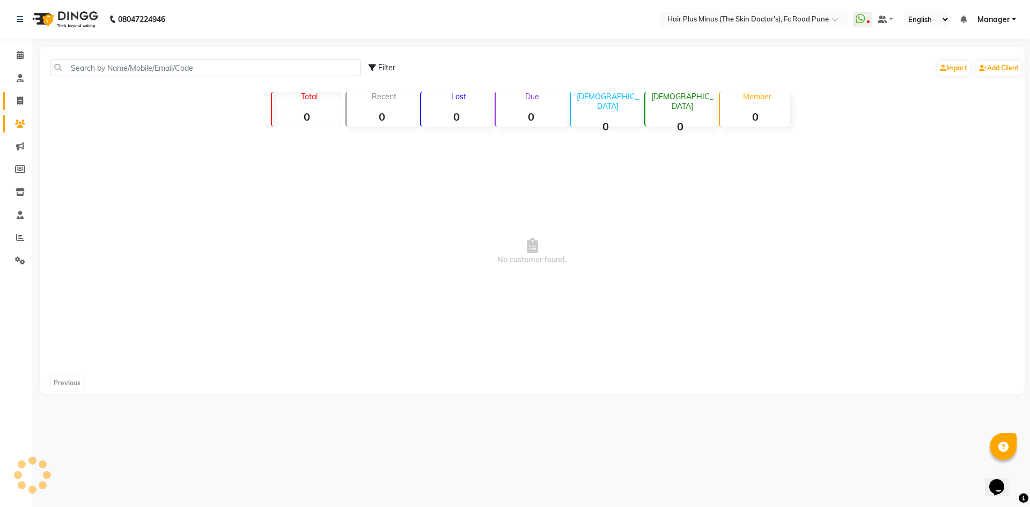
click at [16, 93] on link "Invoice" at bounding box center [16, 101] width 26 height 18
select select "service"
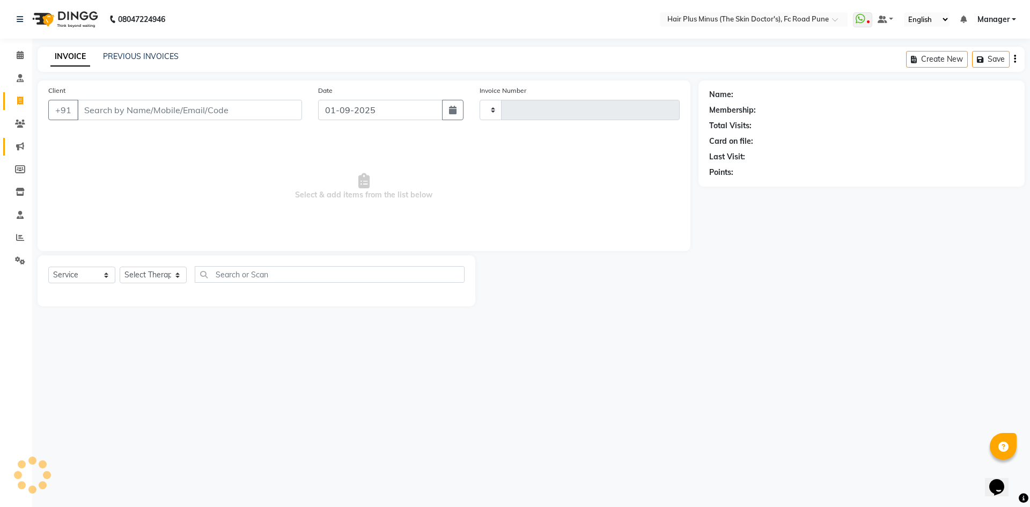
type input "1462"
select select "7911"
click at [171, 108] on input "Client" at bounding box center [189, 110] width 225 height 20
click at [97, 274] on select "Select Service Product Membership Package Voucher Prepaid Gift Card" at bounding box center [81, 275] width 67 height 17
click at [48, 267] on select "Select Service Product Membership Package Voucher Prepaid Gift Card" at bounding box center [81, 275] width 67 height 17
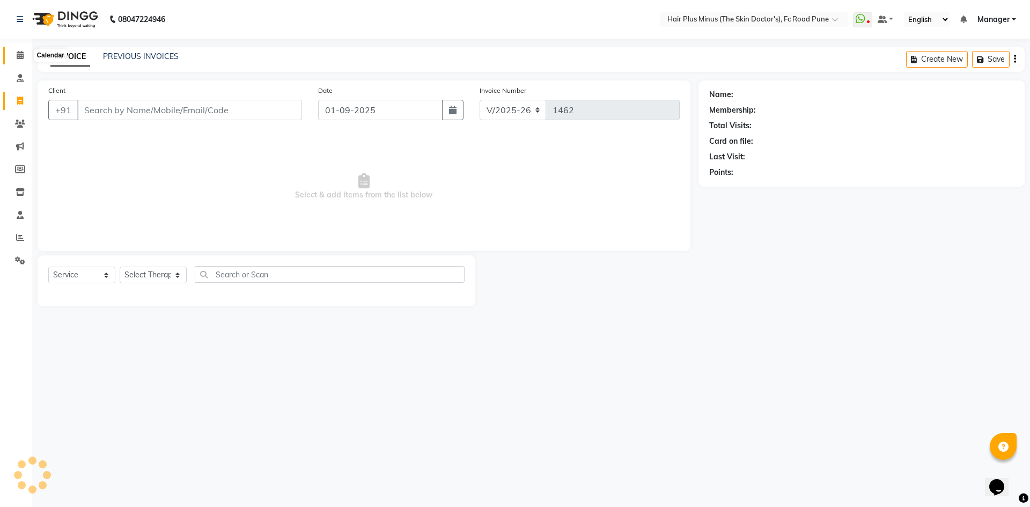
click at [19, 58] on icon at bounding box center [20, 55] width 7 height 8
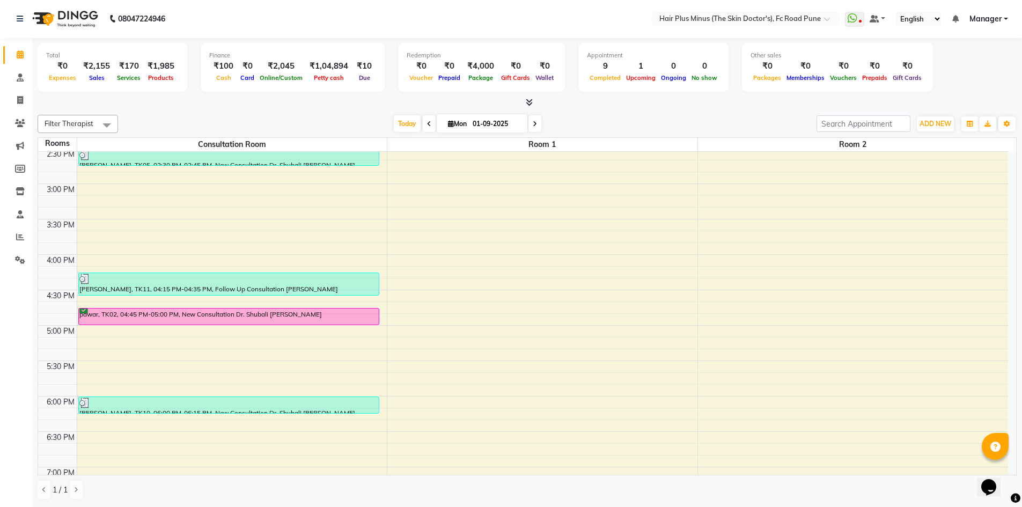
scroll to position [376, 0]
